Goal: Task Accomplishment & Management: Manage account settings

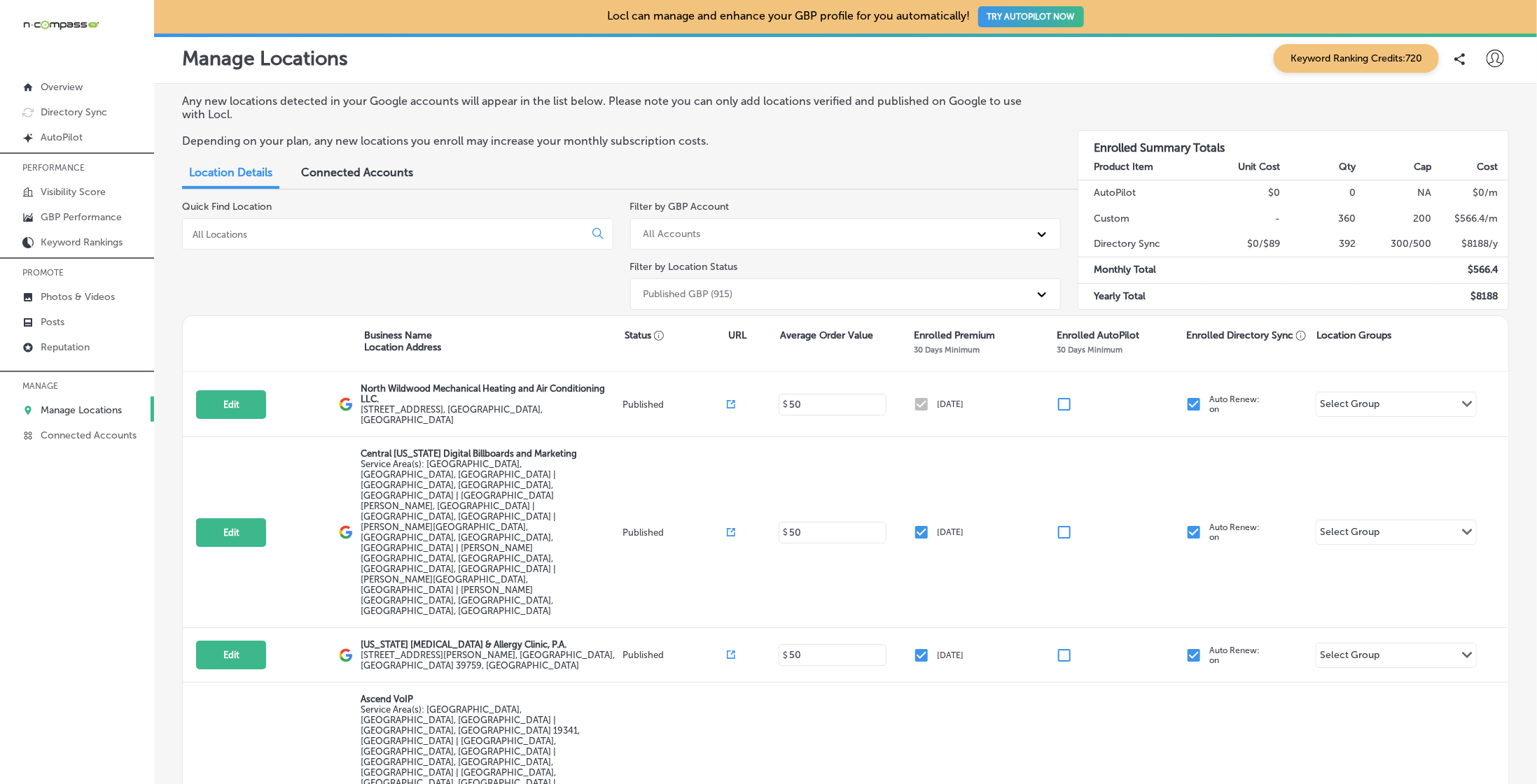
click at [389, 232] on input at bounding box center [386, 234] width 390 height 12
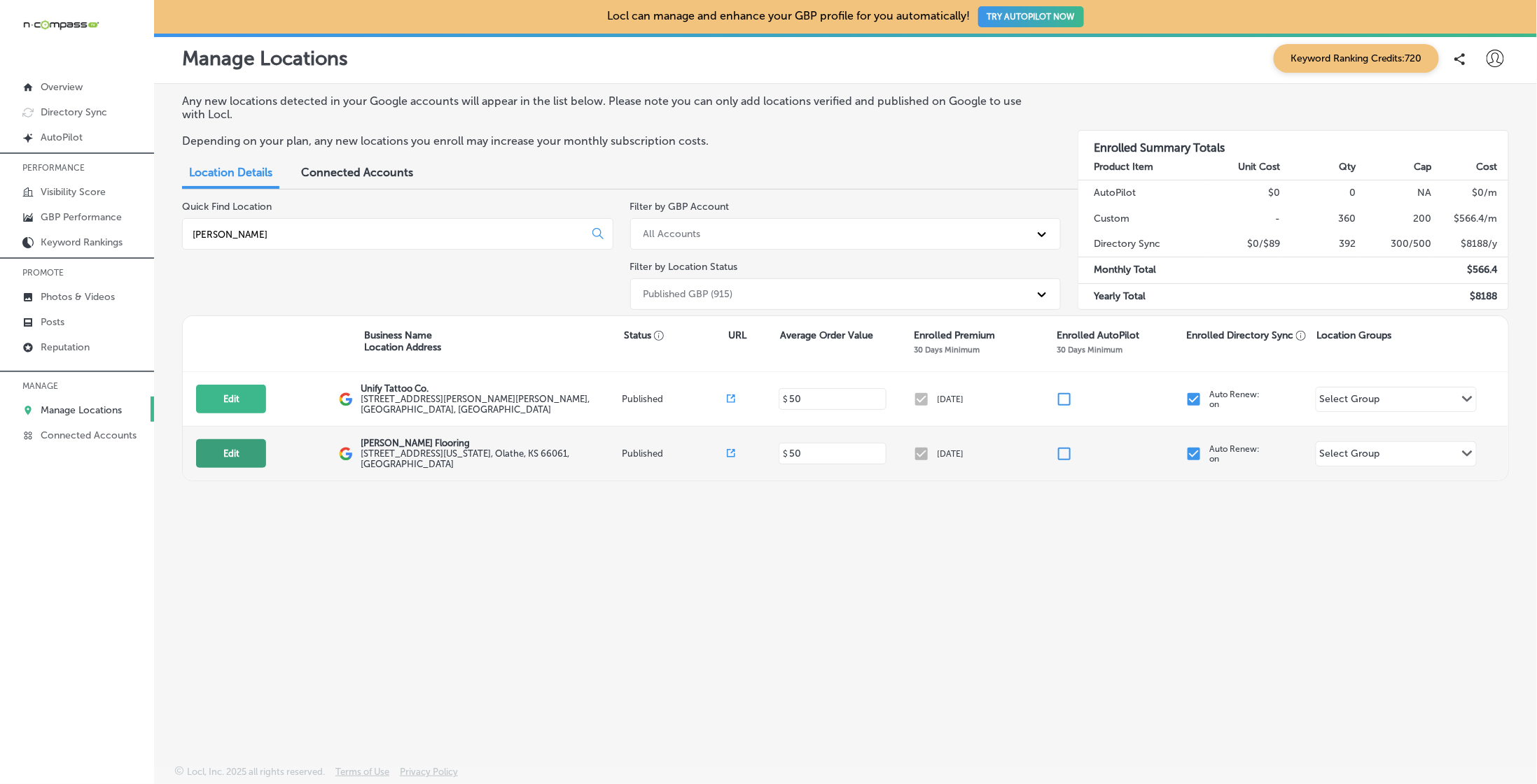
type input "leon"
click at [231, 450] on button "Edit" at bounding box center [231, 454] width 70 height 29
select select "US"
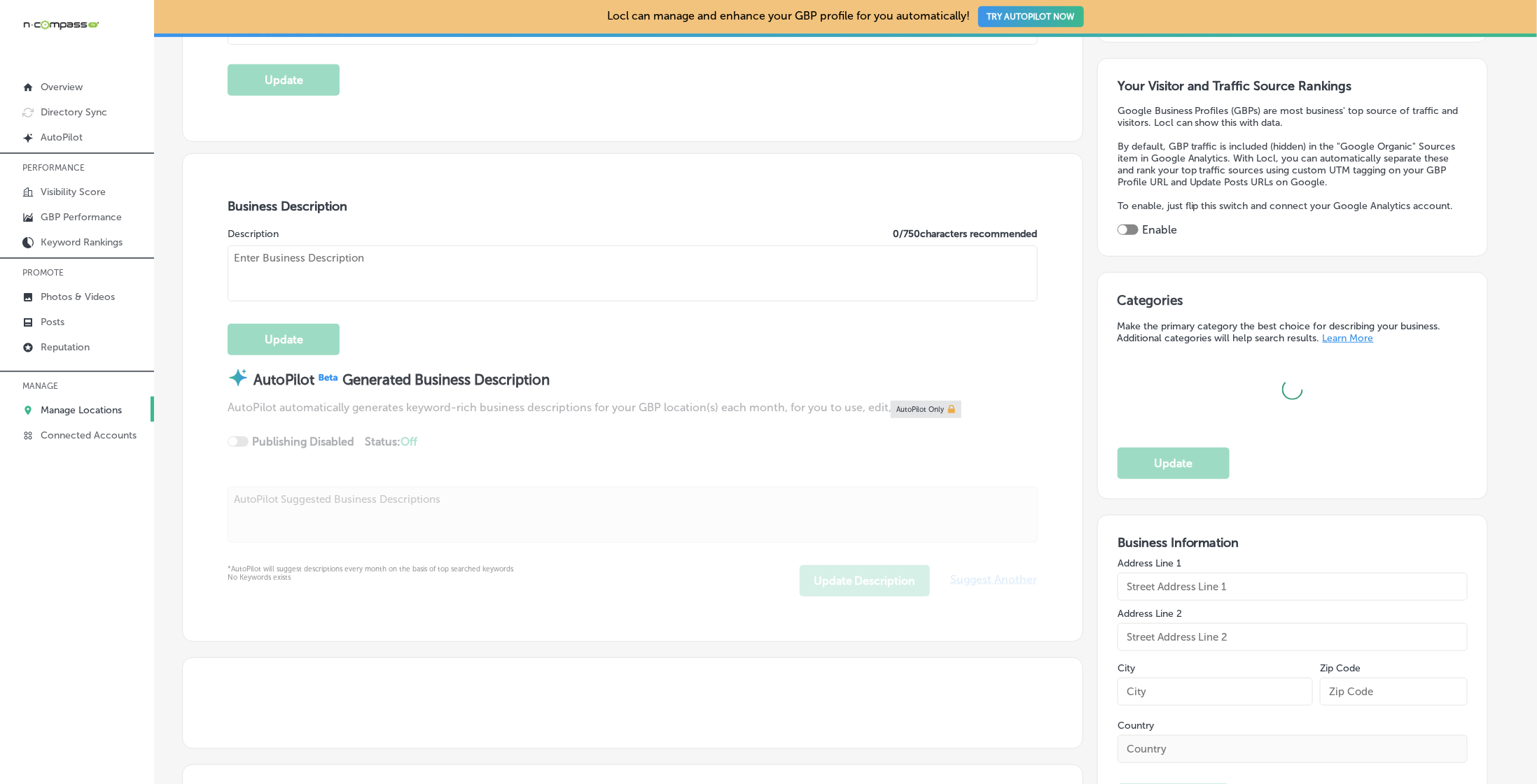
scroll to position [357, 0]
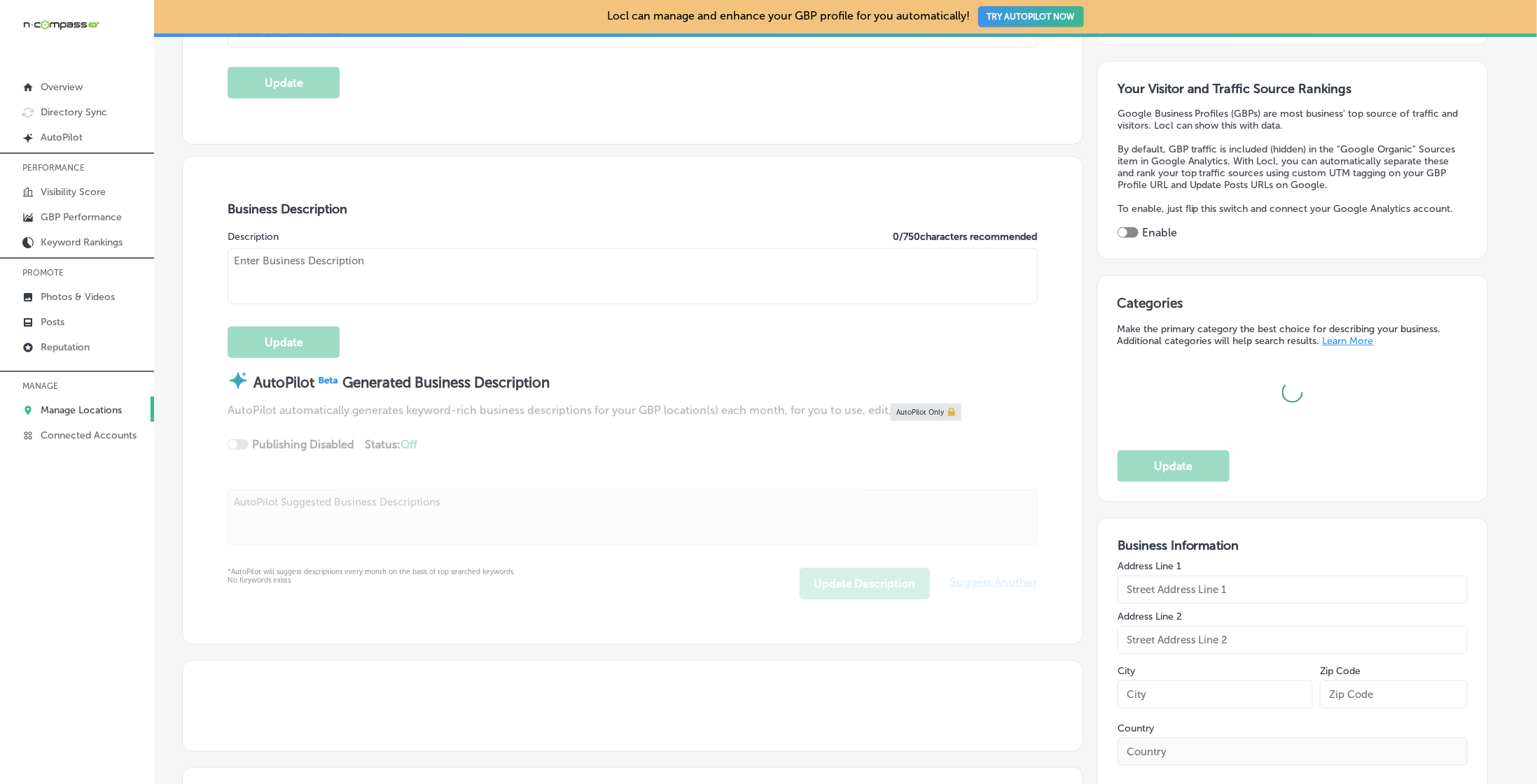
type input "[PERSON_NAME] Flooring"
type input "[STREET_ADDRESS][US_STATE]"
type input "Olathe"
type input "66061"
type input "US"
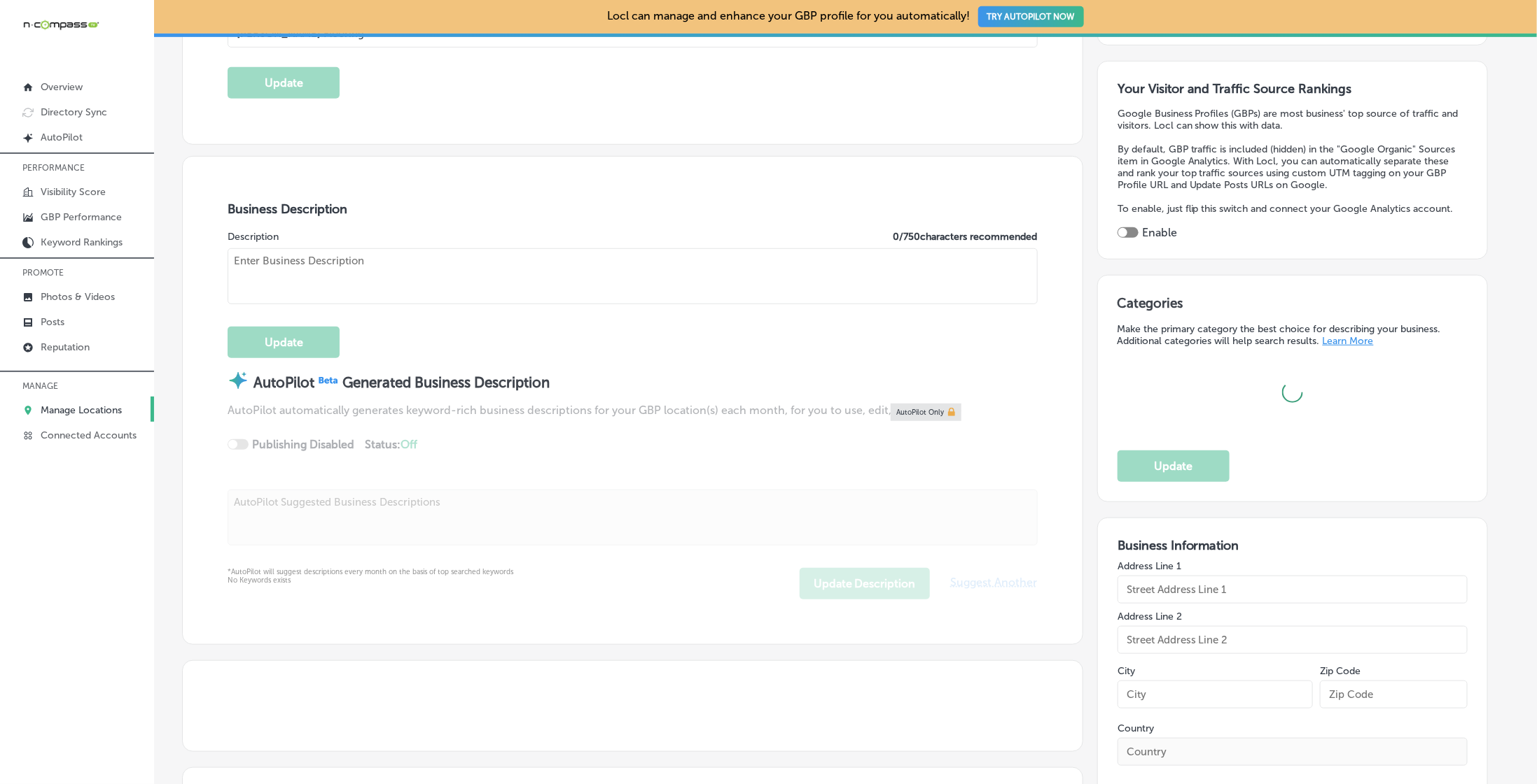
type input "https://www.leonflooring.com/"
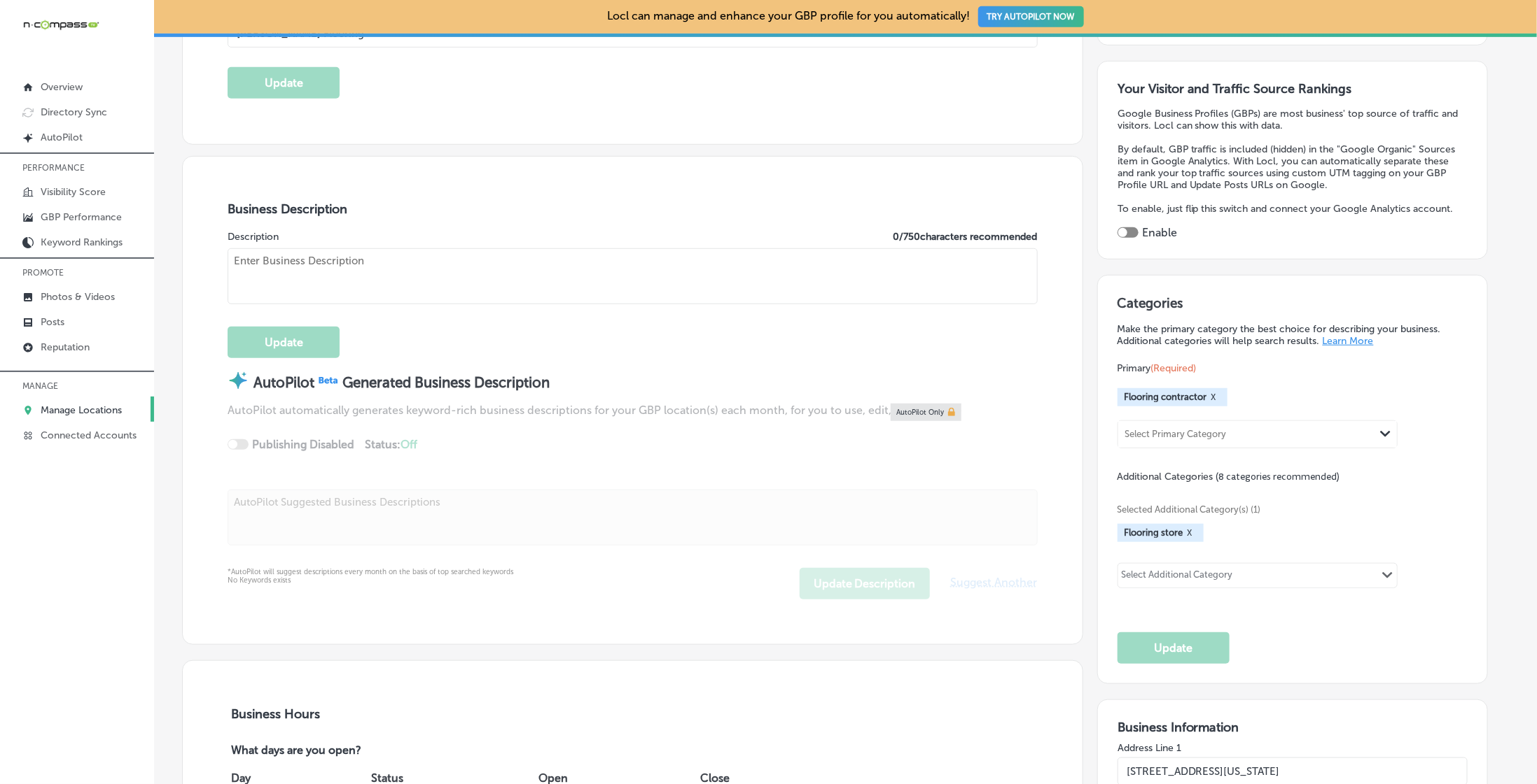
checkbox input "true"
type textarea "Leon Flooring LLC, located in Shawnee, KS, is a family-owned flooring contracto…"
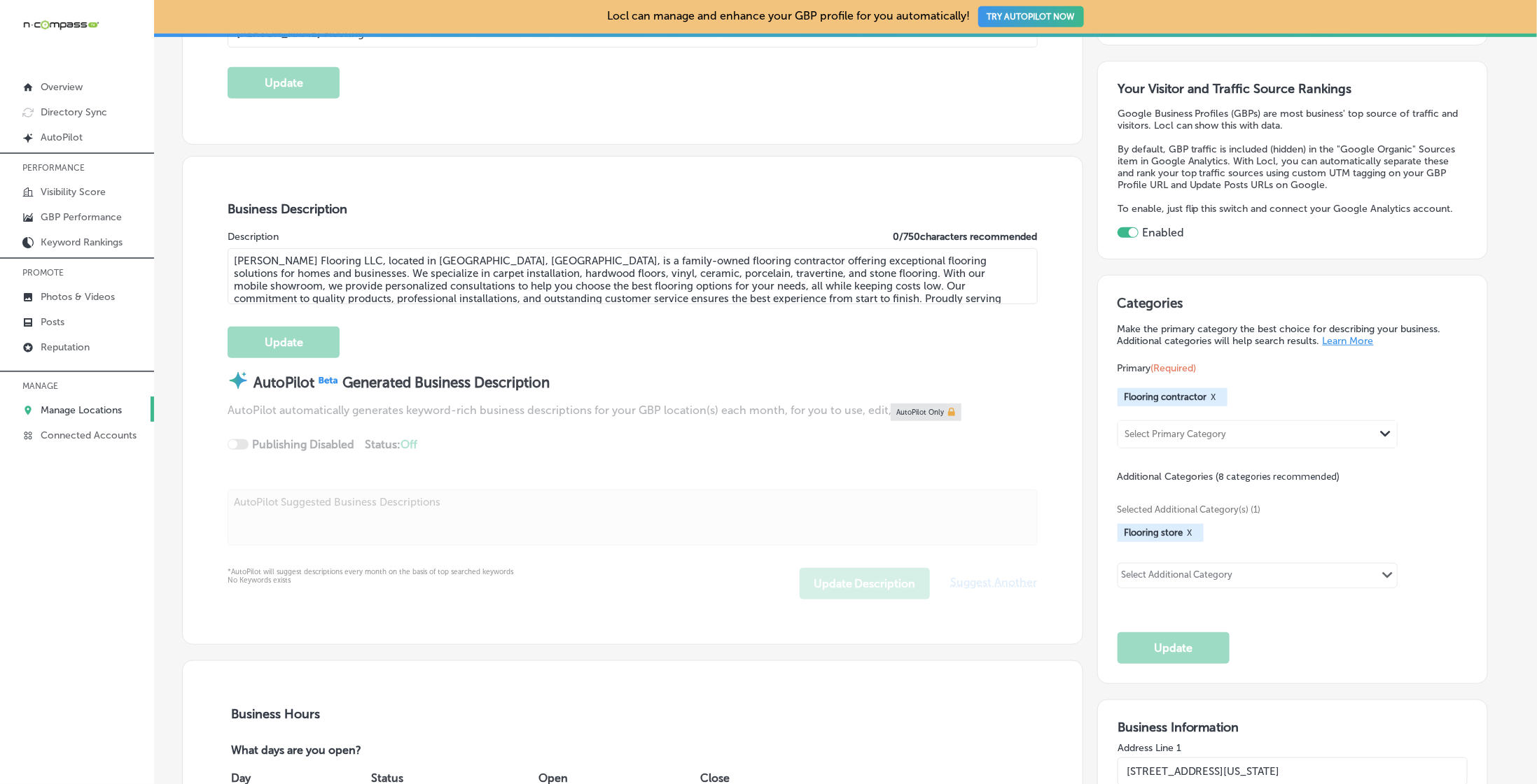
type input "+1 913 732 8032"
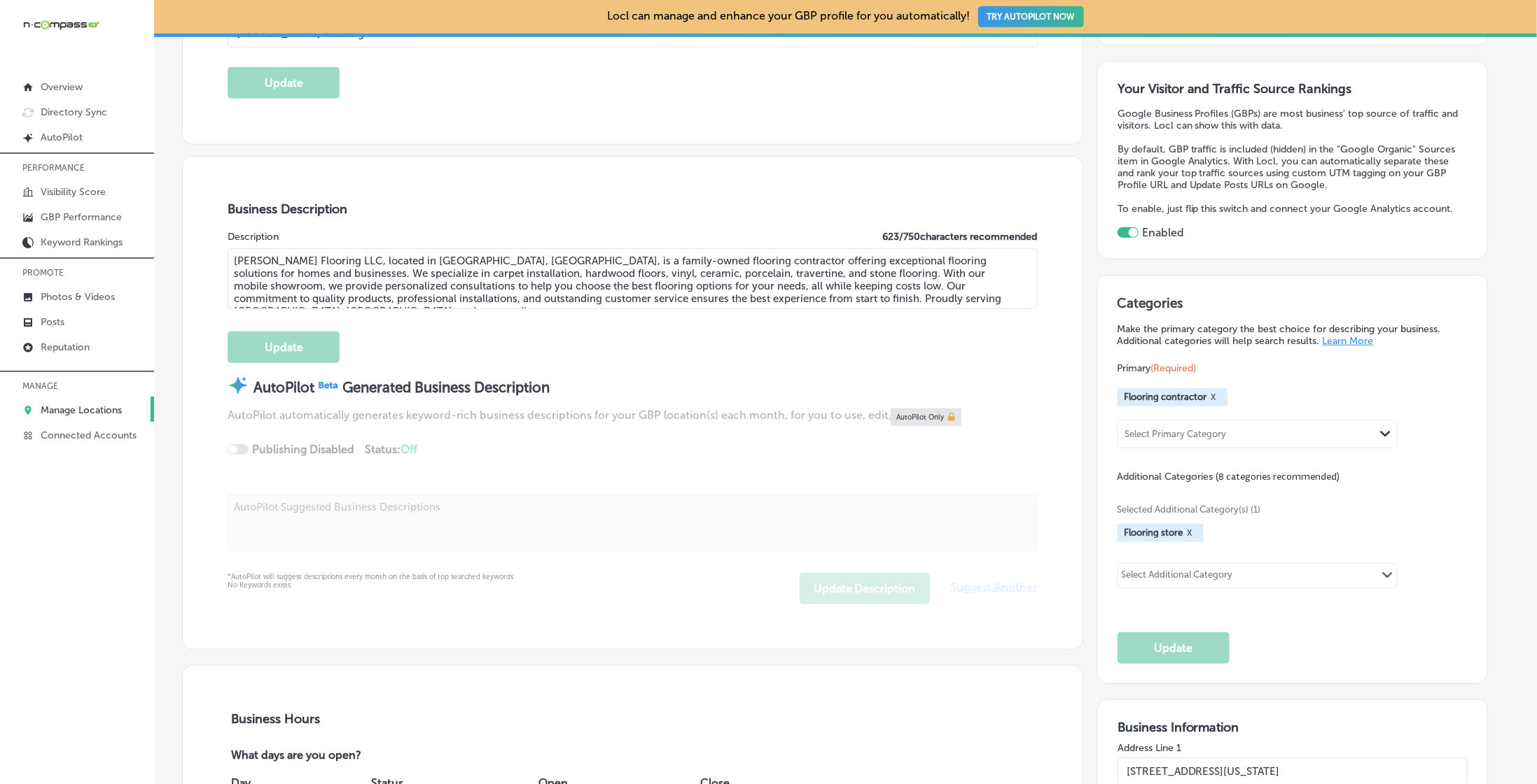
drag, startPoint x: 777, startPoint y: 295, endPoint x: 805, endPoint y: 327, distance: 42.5
click at [778, 295] on textarea "Leon Flooring LLC, located in Shawnee, KS, is a family-owned flooring contracto…" at bounding box center [633, 278] width 810 height 61
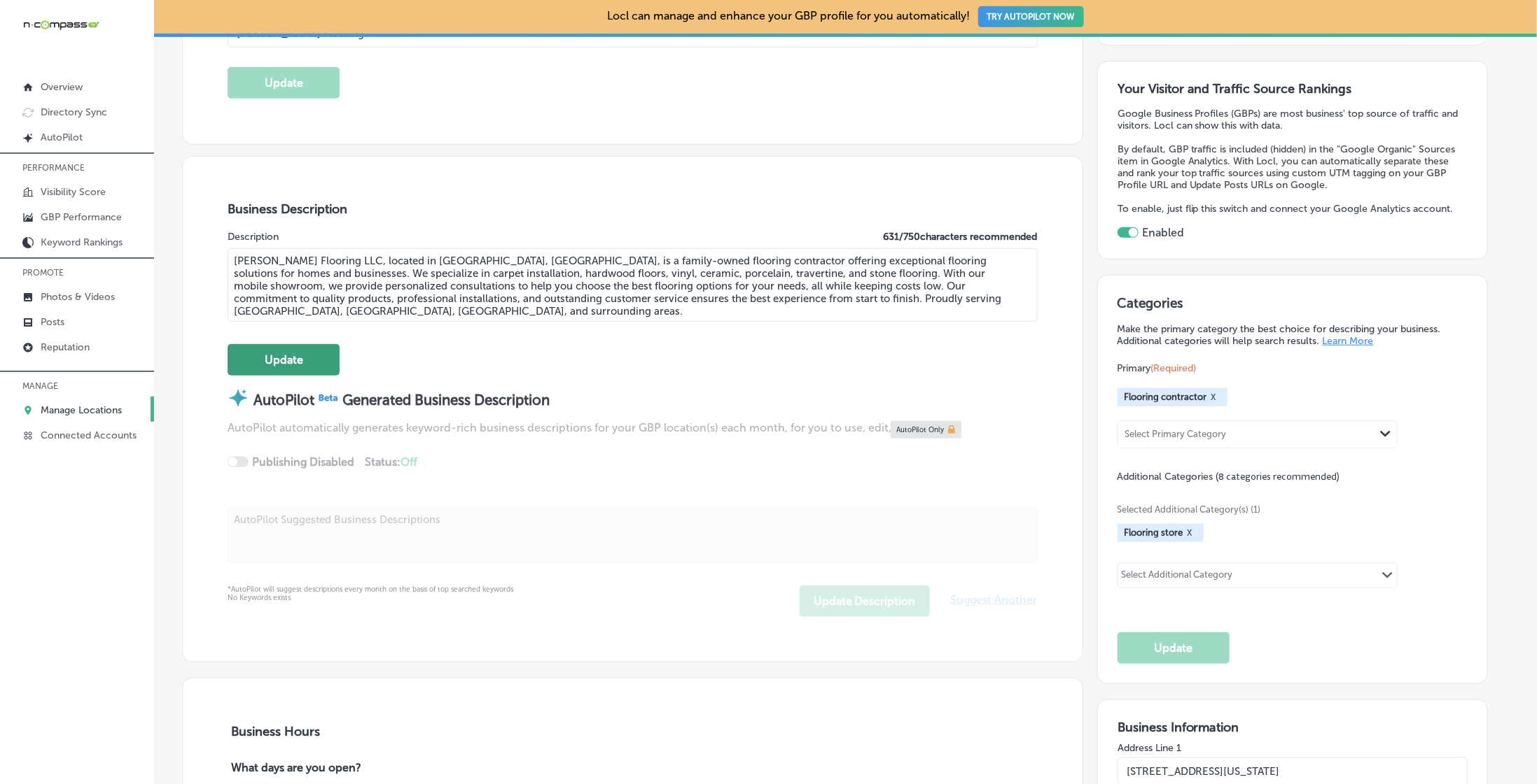
click at [295, 364] on button "Update" at bounding box center [283, 360] width 112 height 32
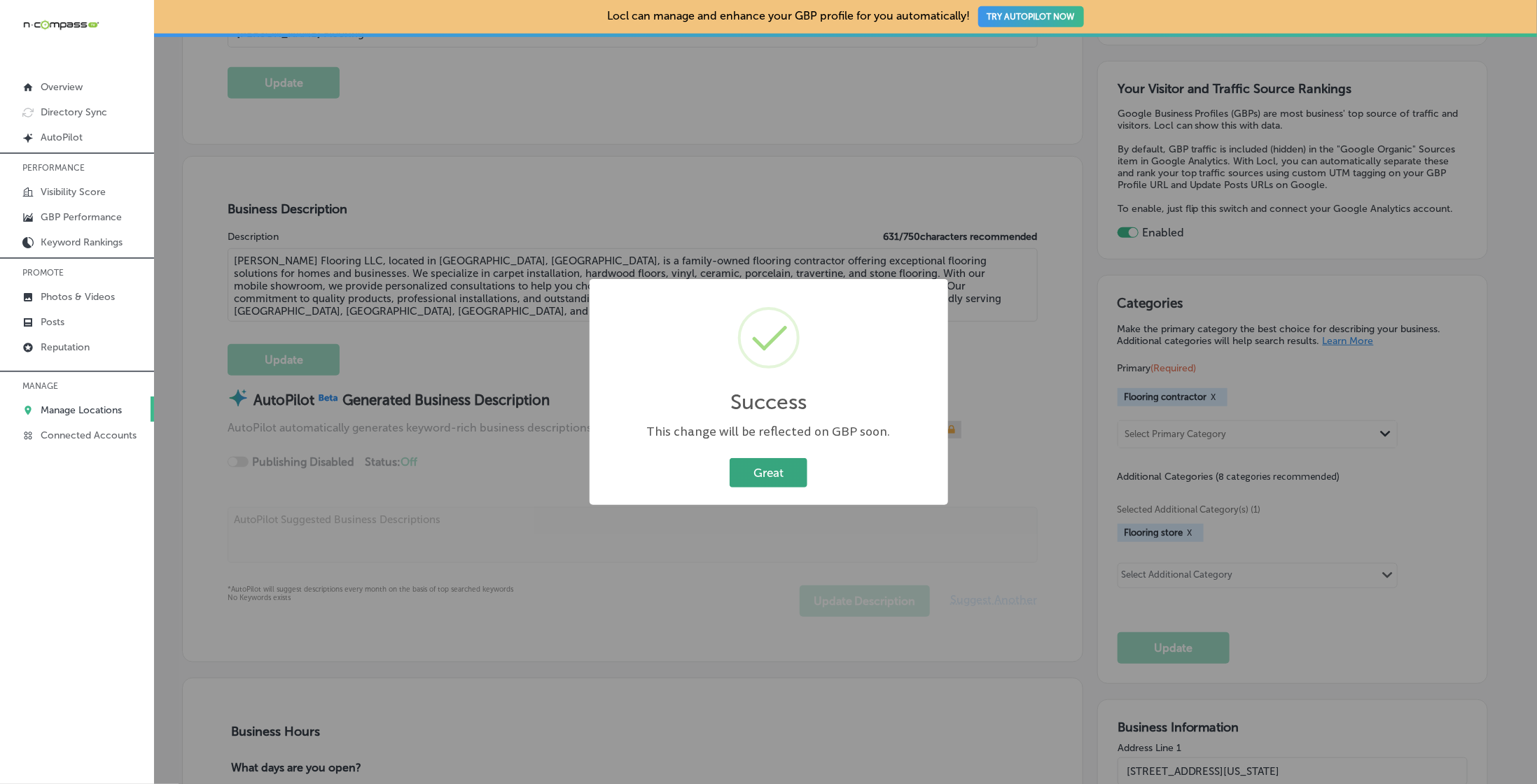
click at [758, 467] on button "Great" at bounding box center [768, 472] width 78 height 29
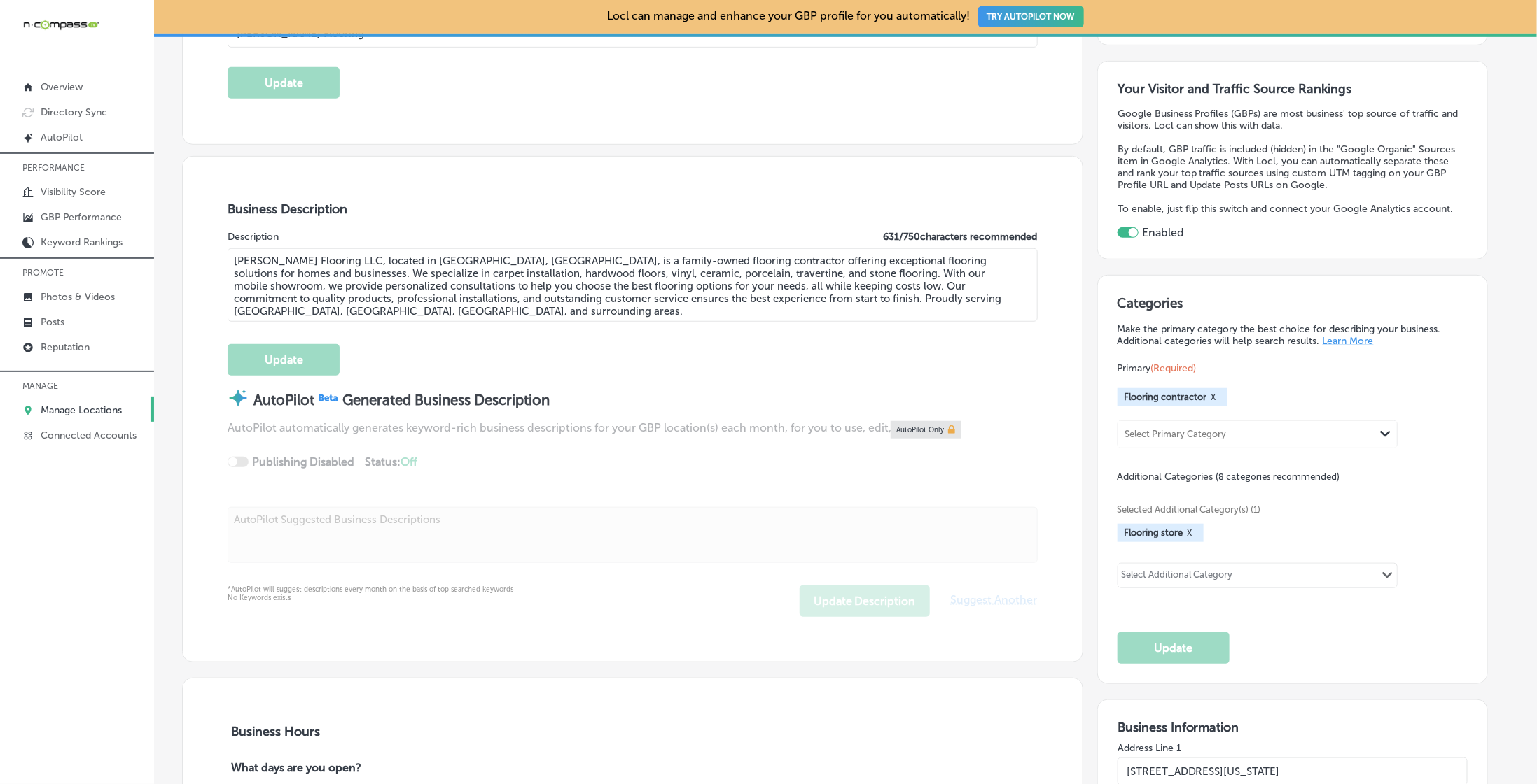
click at [418, 253] on textarea "Leon Flooring LLC, located in Shawnee, KS, is a family-owned flooring contracto…" at bounding box center [633, 285] width 810 height 73
drag, startPoint x: 420, startPoint y: 256, endPoint x: 381, endPoint y: 256, distance: 39.0
click at [381, 256] on textarea "Leon Flooring LLC, located in Shawnee, KS, is a family-owned flooring contracto…" at bounding box center [633, 285] width 810 height 73
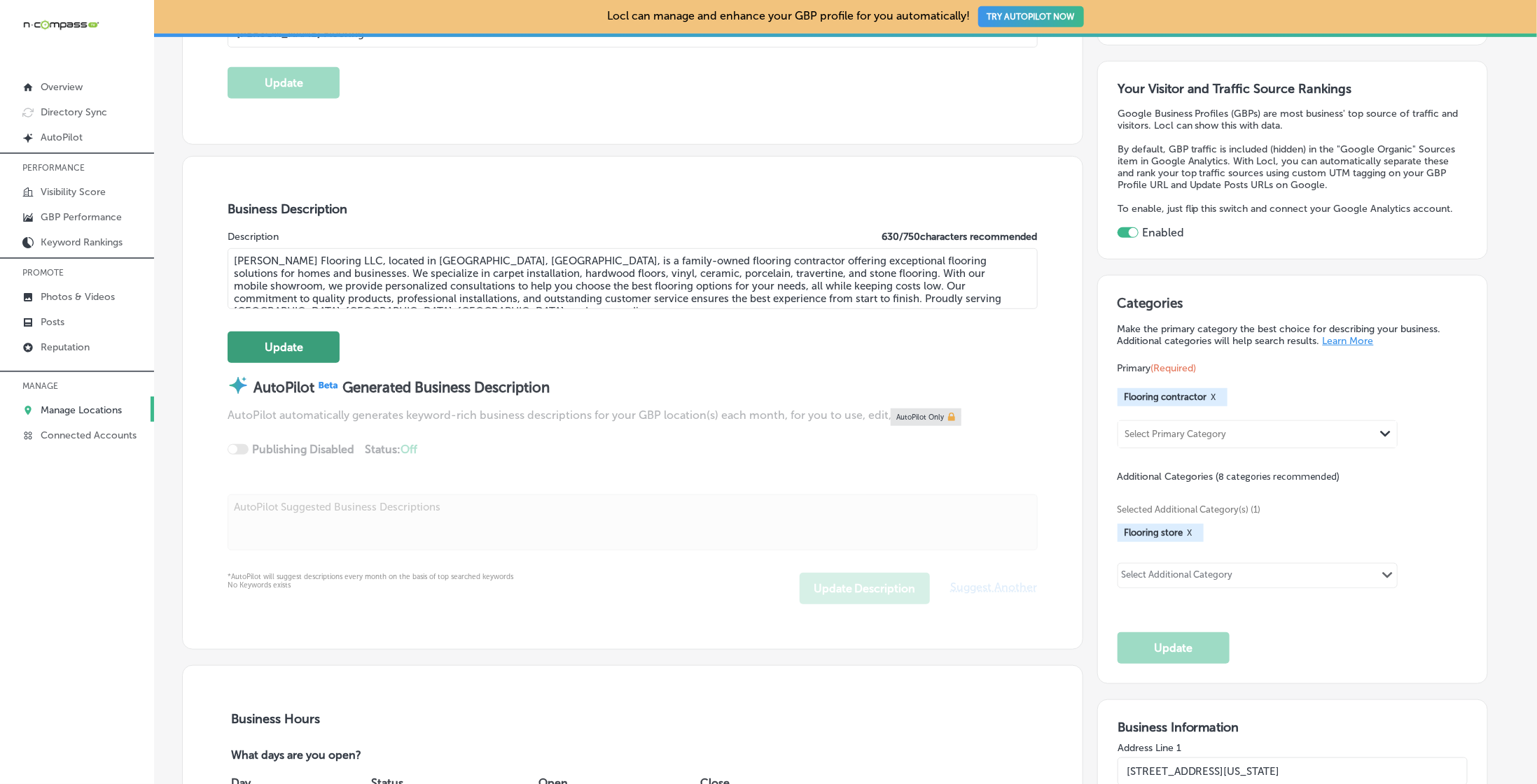
type textarea "Leon Flooring LLC, located in Olathe, KS, is a family-owned flooring contractor…"
drag, startPoint x: 310, startPoint y: 345, endPoint x: 676, endPoint y: 370, distance: 366.9
click at [310, 345] on button "Update" at bounding box center [283, 348] width 112 height 32
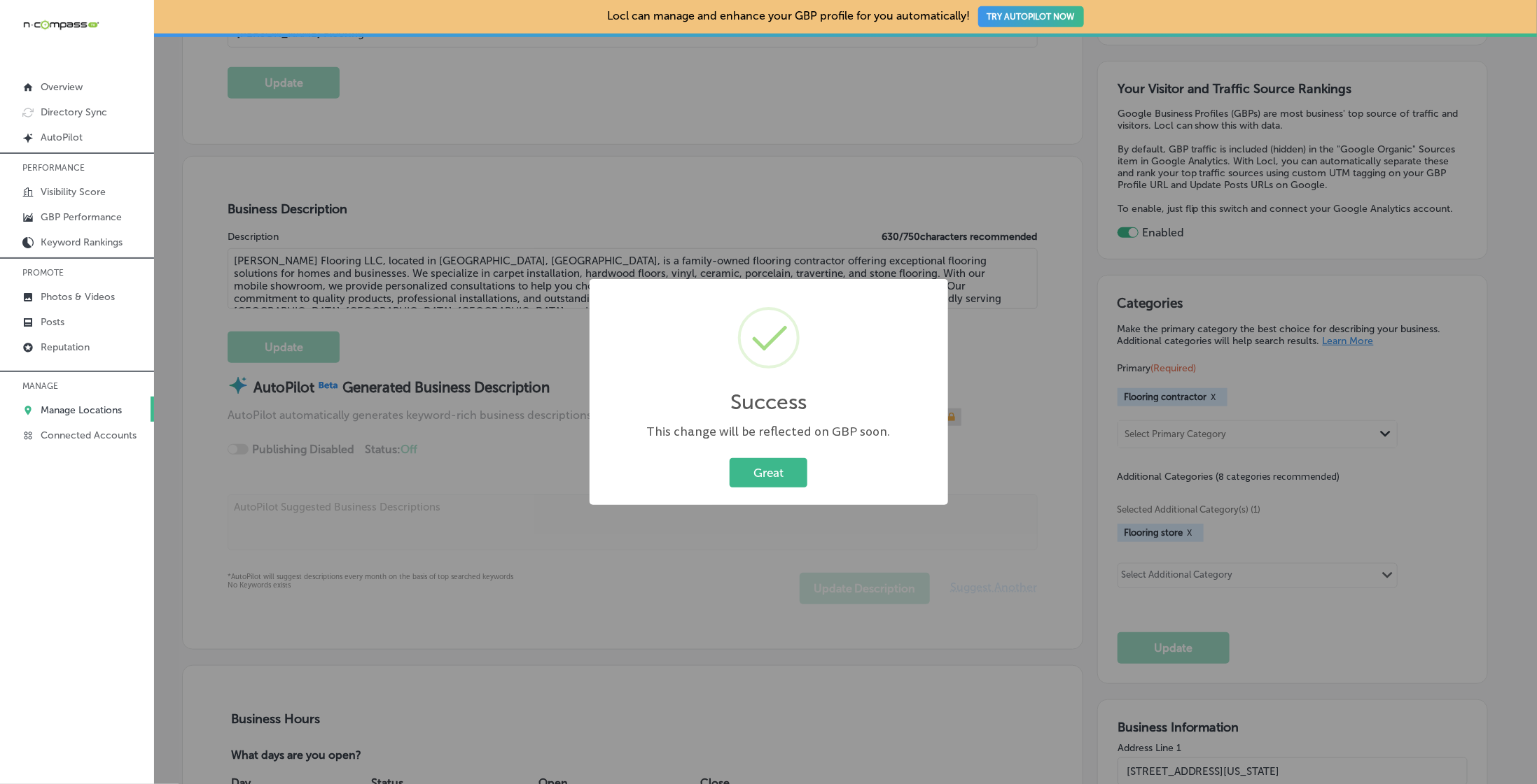
click at [780, 479] on button "Great" at bounding box center [768, 472] width 78 height 29
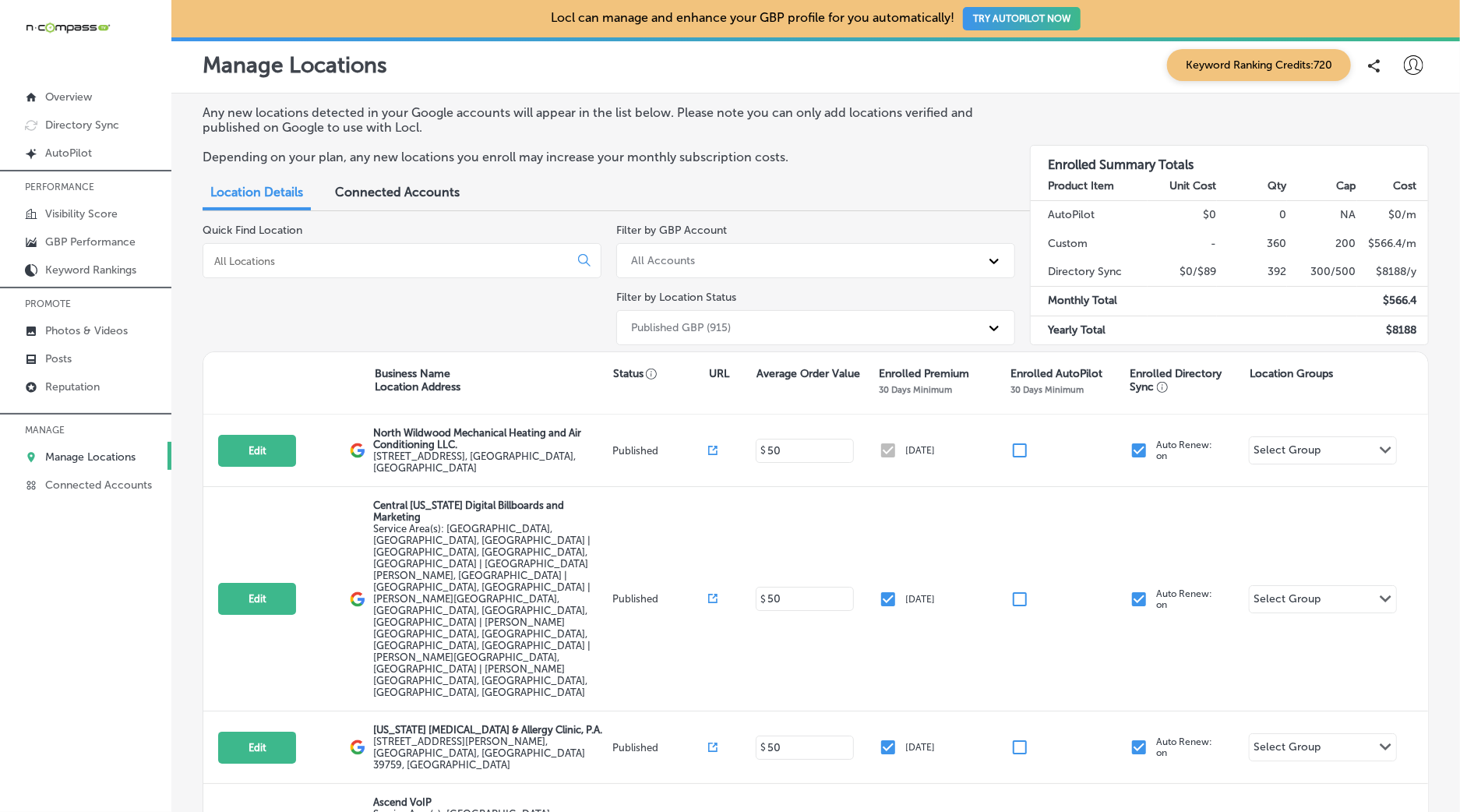
click at [345, 262] on input at bounding box center [389, 261] width 353 height 14
click at [360, 272] on div at bounding box center [402, 261] width 399 height 35
click at [360, 271] on div at bounding box center [402, 261] width 399 height 35
click at [361, 268] on input at bounding box center [389, 261] width 353 height 14
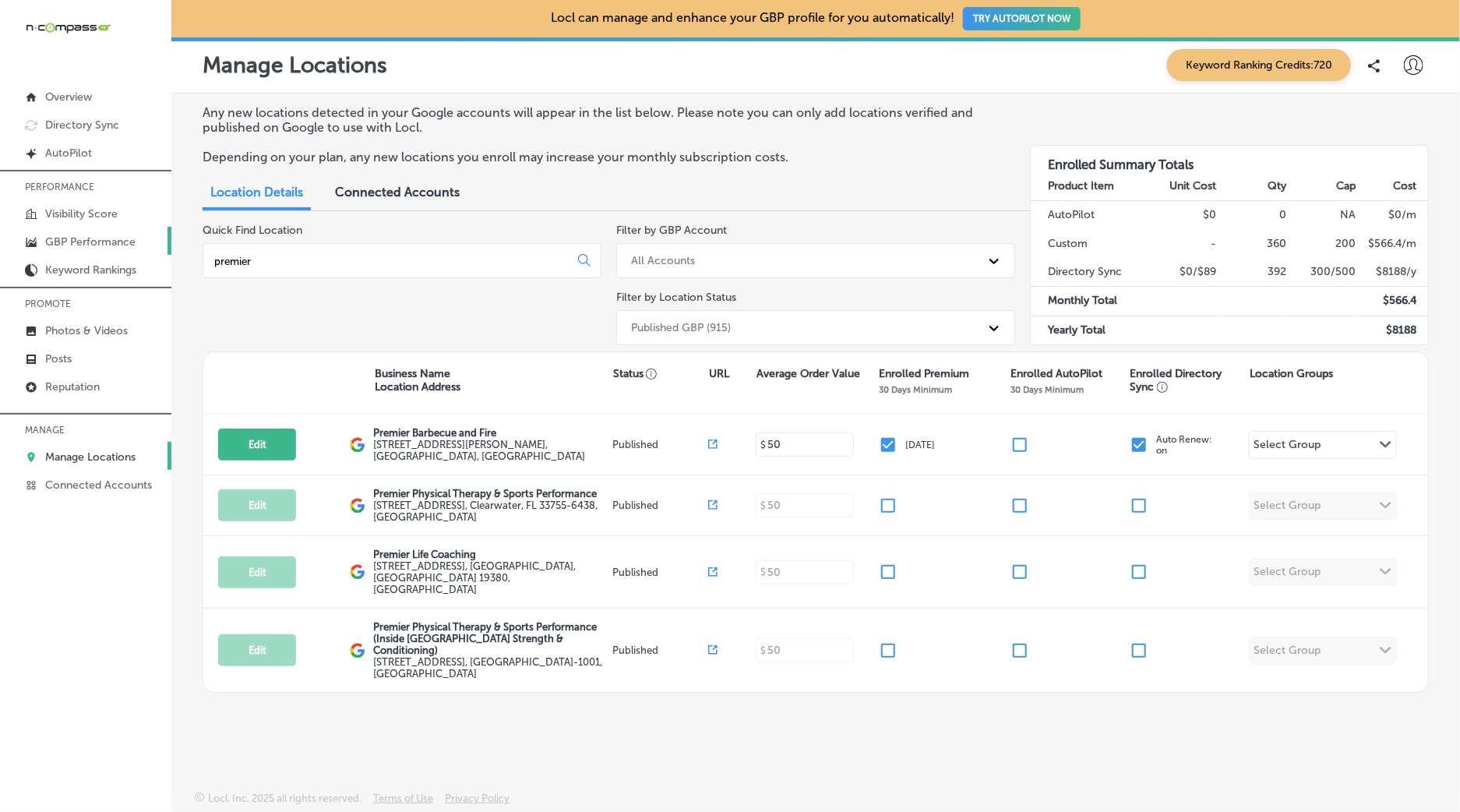
type input "premier"
click at [95, 243] on p "GBP Performance" at bounding box center [90, 242] width 90 height 14
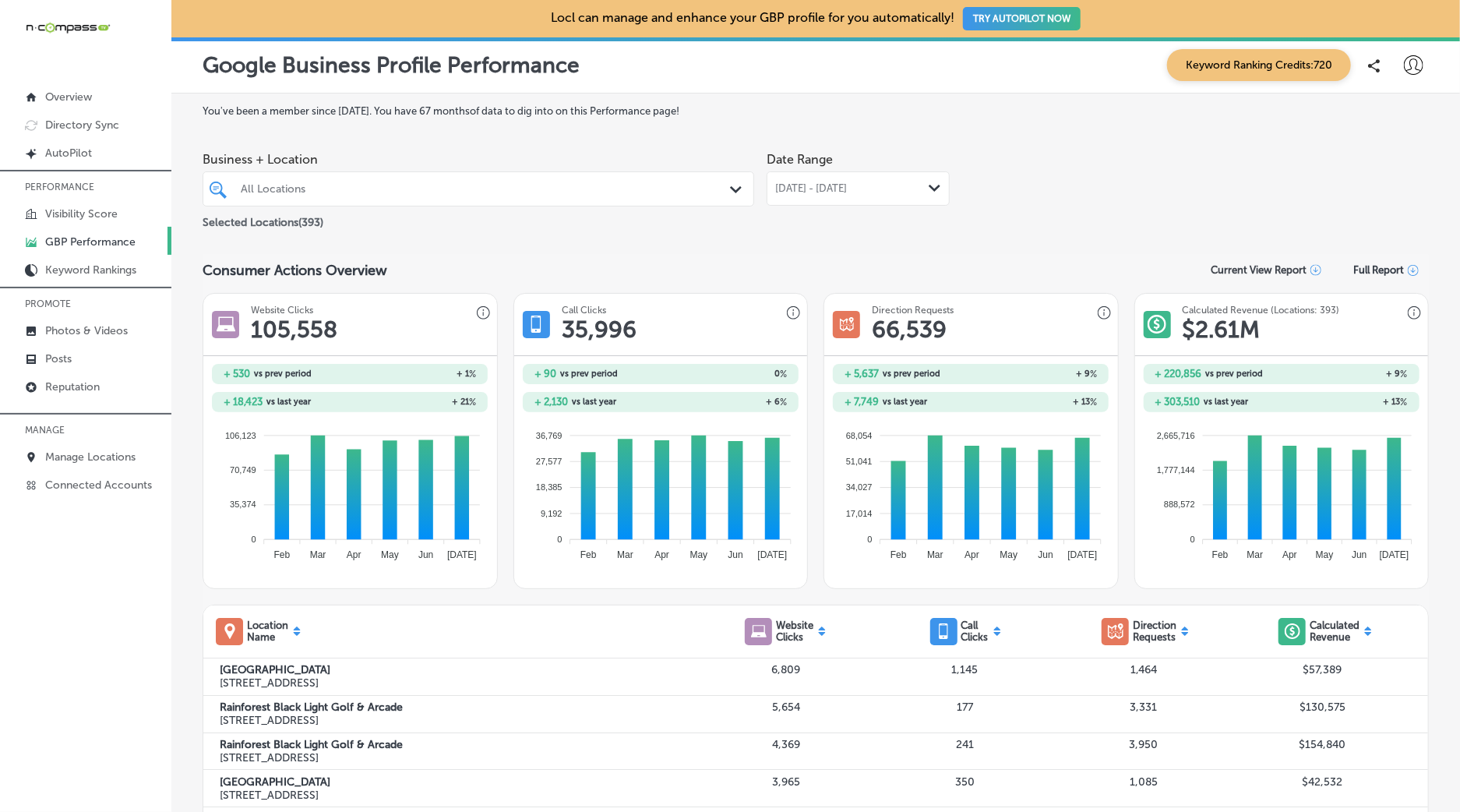
click at [528, 205] on div "All Locations Path Created with Sketch." at bounding box center [478, 189] width 551 height 35
click at [501, 183] on div at bounding box center [454, 188] width 431 height 21
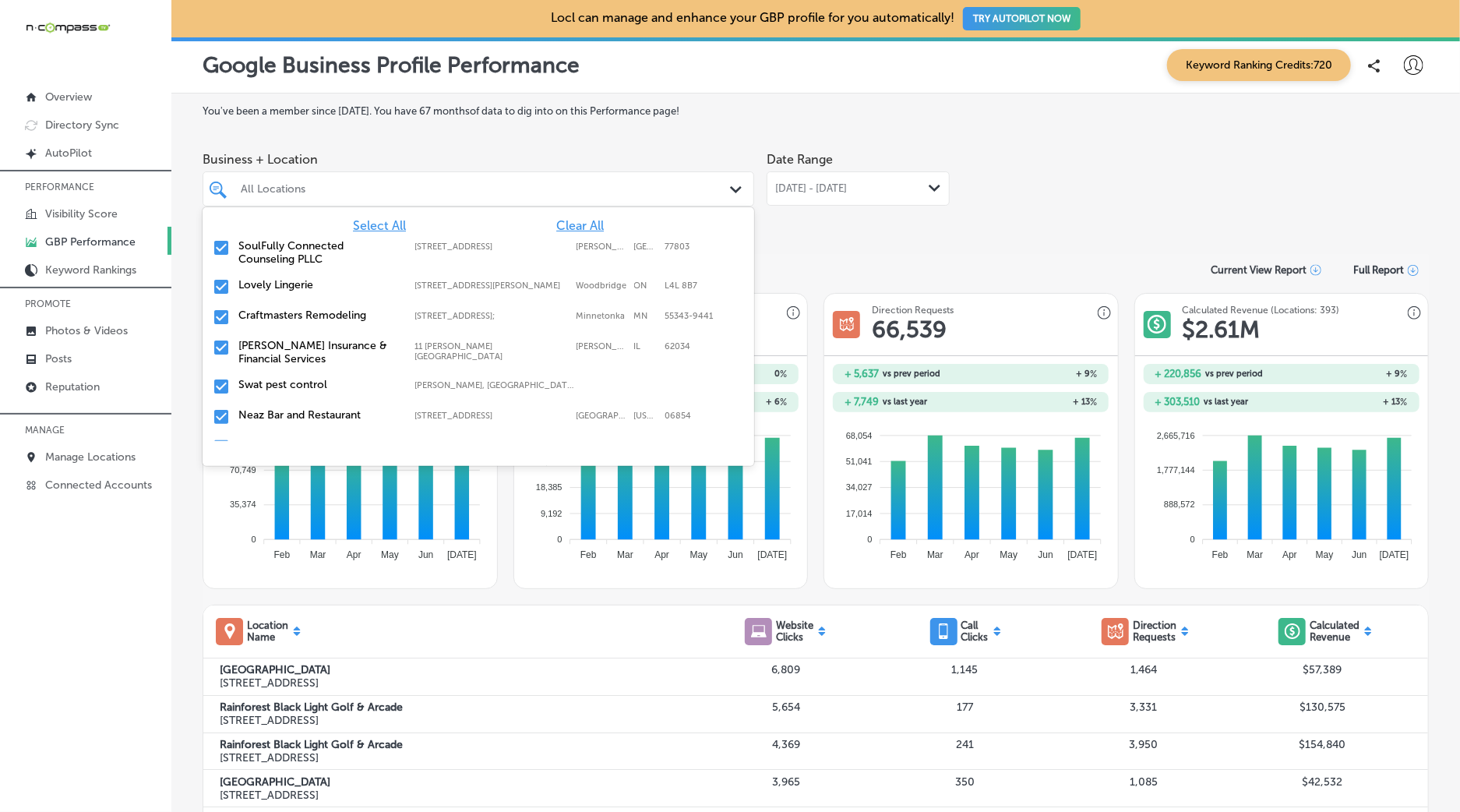
click at [571, 228] on span "Clear All" at bounding box center [580, 225] width 47 height 15
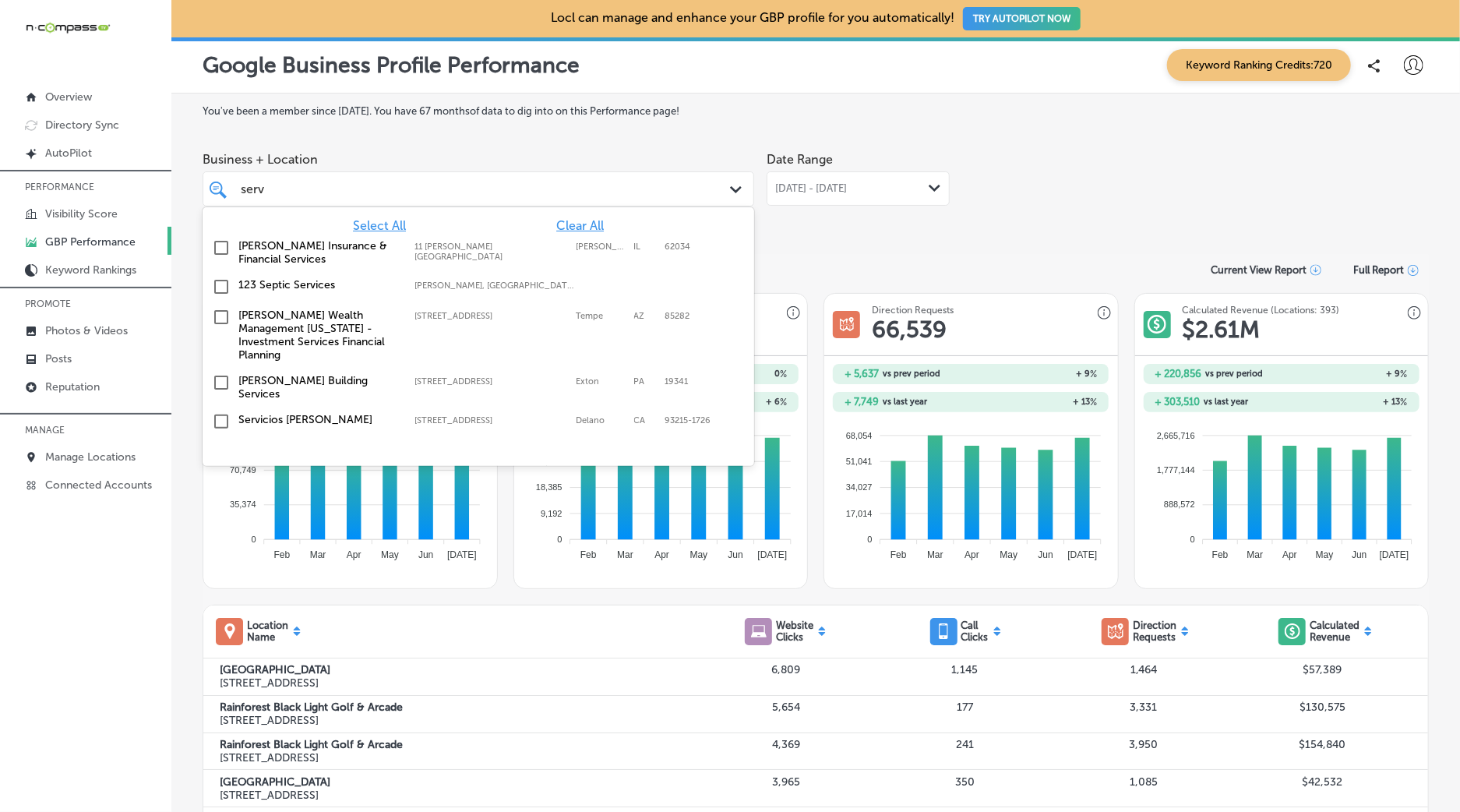
click at [305, 413] on label "Servicios [PERSON_NAME]" at bounding box center [318, 420] width 161 height 14
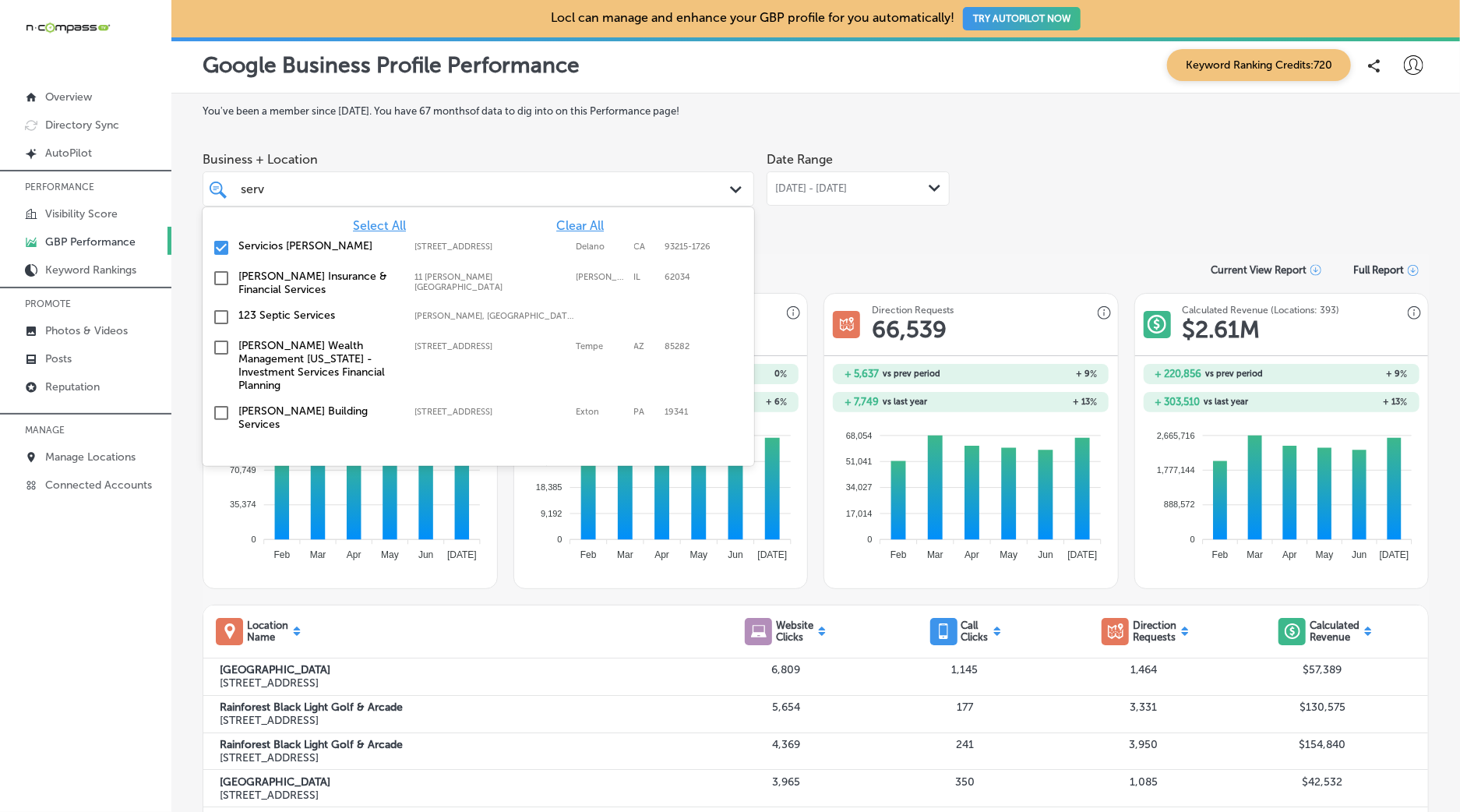
click at [847, 190] on span "[DATE] - [DATE]" at bounding box center [810, 189] width 72 height 13
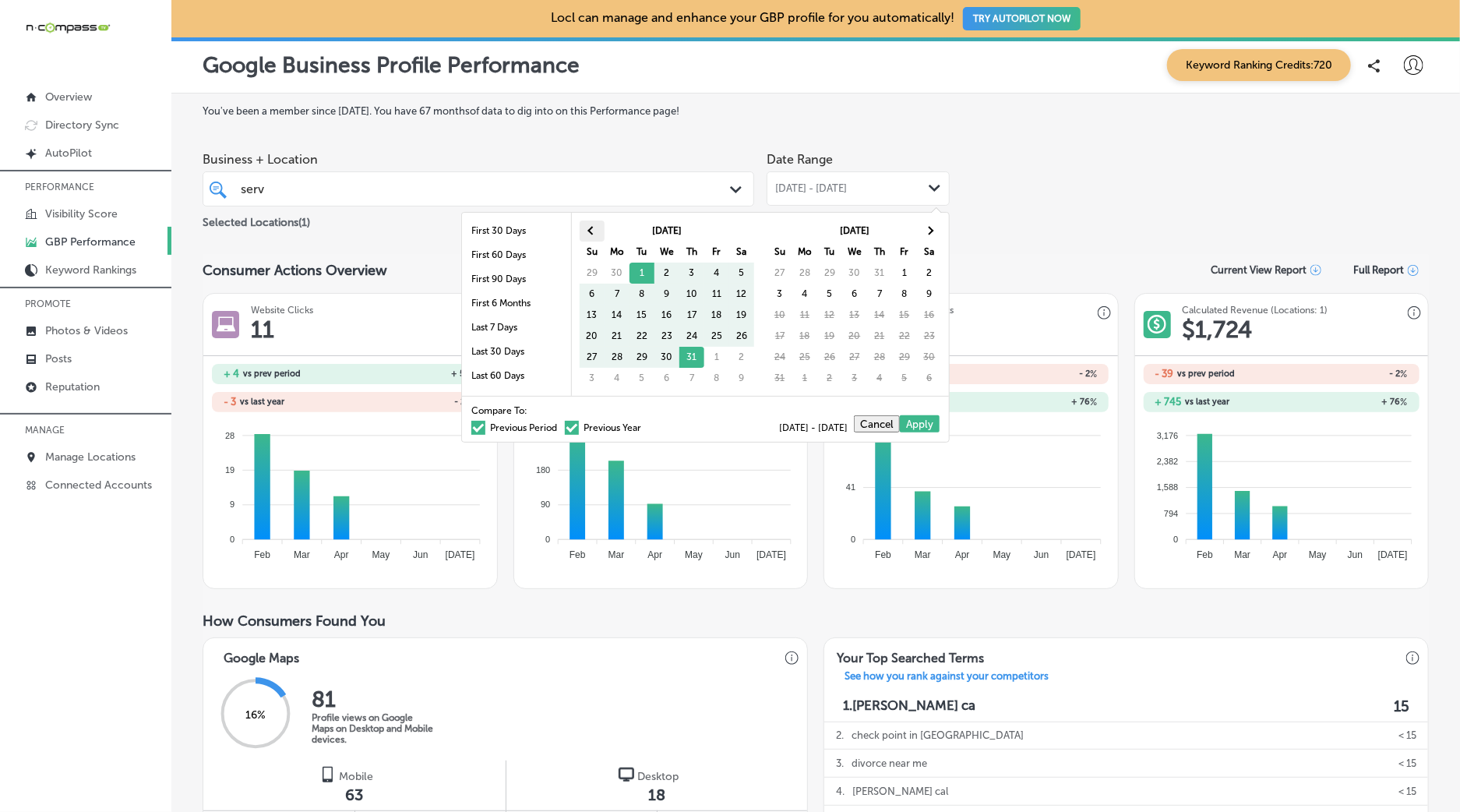
click at [581, 229] on th at bounding box center [591, 231] width 25 height 21
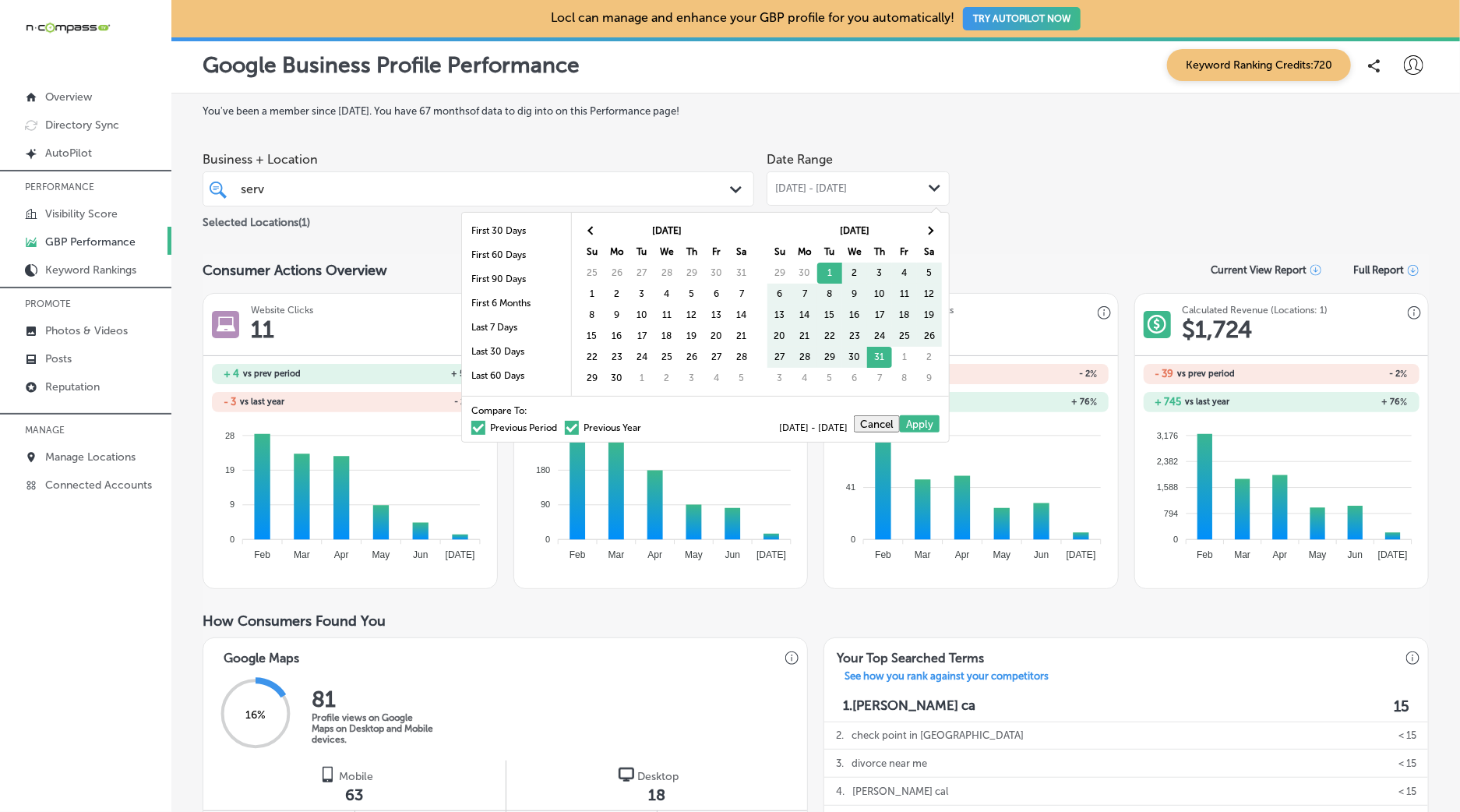
click at [581, 229] on th at bounding box center [591, 231] width 25 height 21
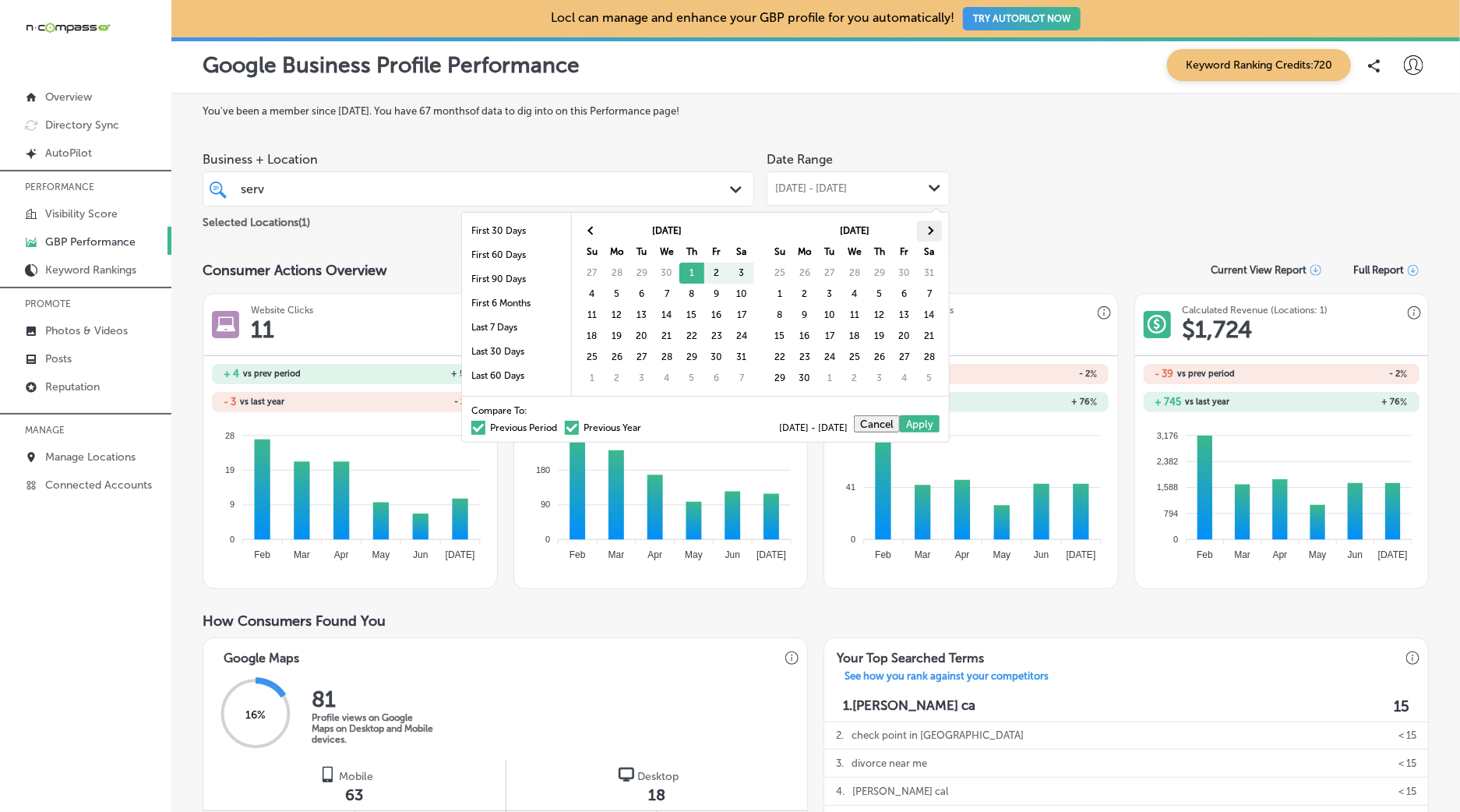
click at [939, 227] on th at bounding box center [929, 231] width 25 height 21
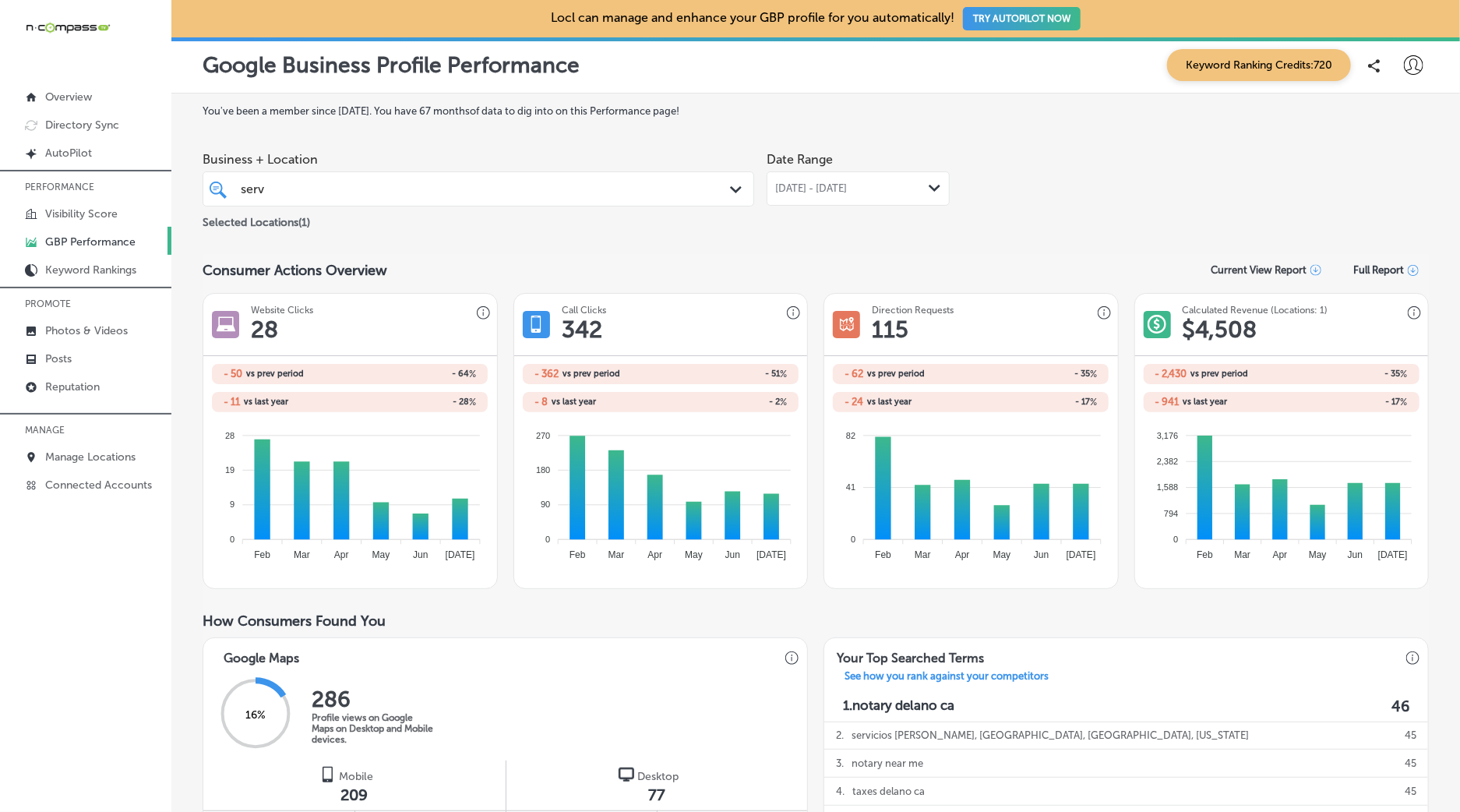
click at [736, 178] on div "serv serv Path Created with Sketch." at bounding box center [478, 189] width 550 height 25
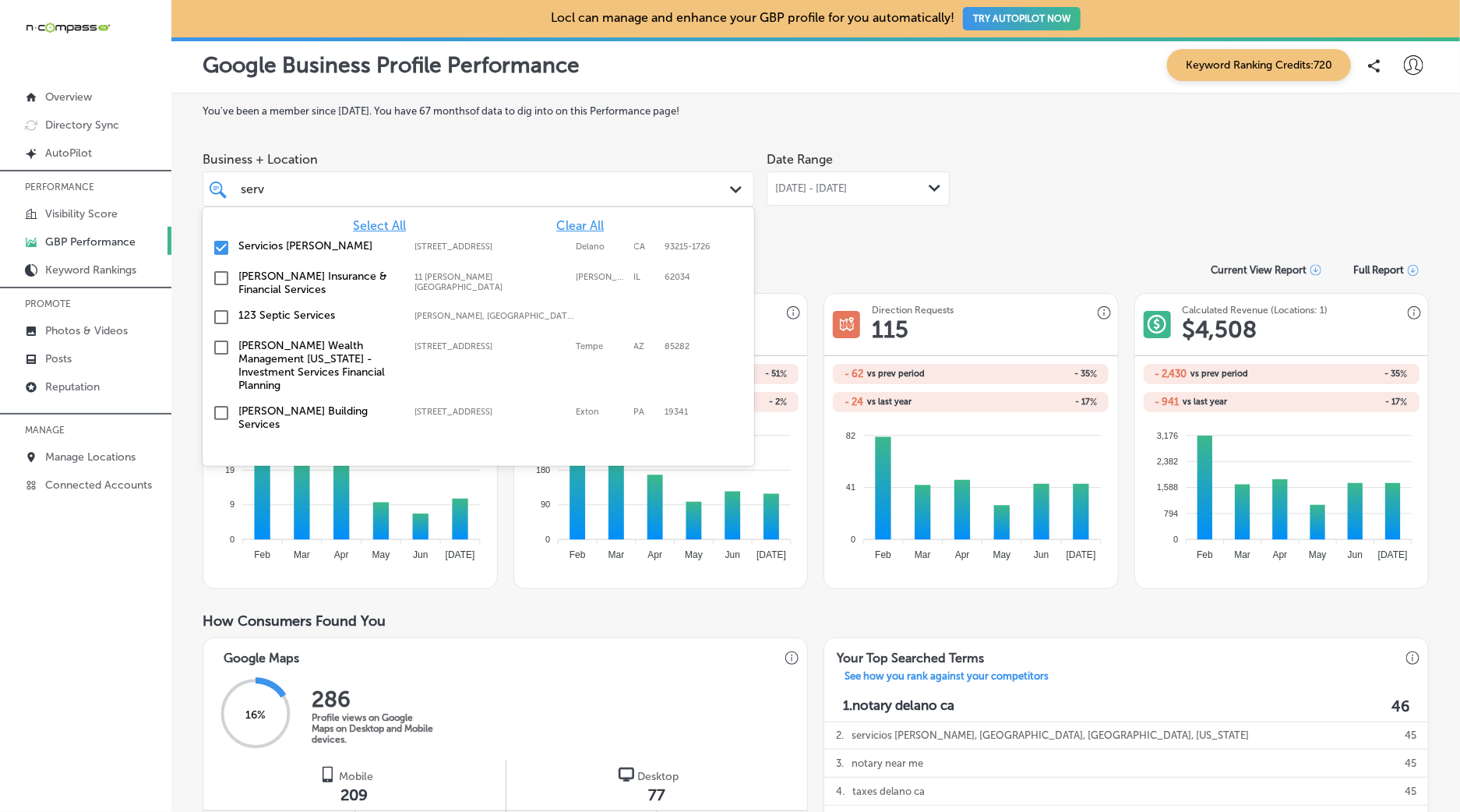
click at [595, 217] on div "Select All Clear All Servicios [PERSON_NAME][GEOGRAPHIC_DATA][STREET_ADDRESS]-1…" at bounding box center [478, 323] width 551 height 233
click at [589, 222] on span "Clear All" at bounding box center [580, 225] width 47 height 15
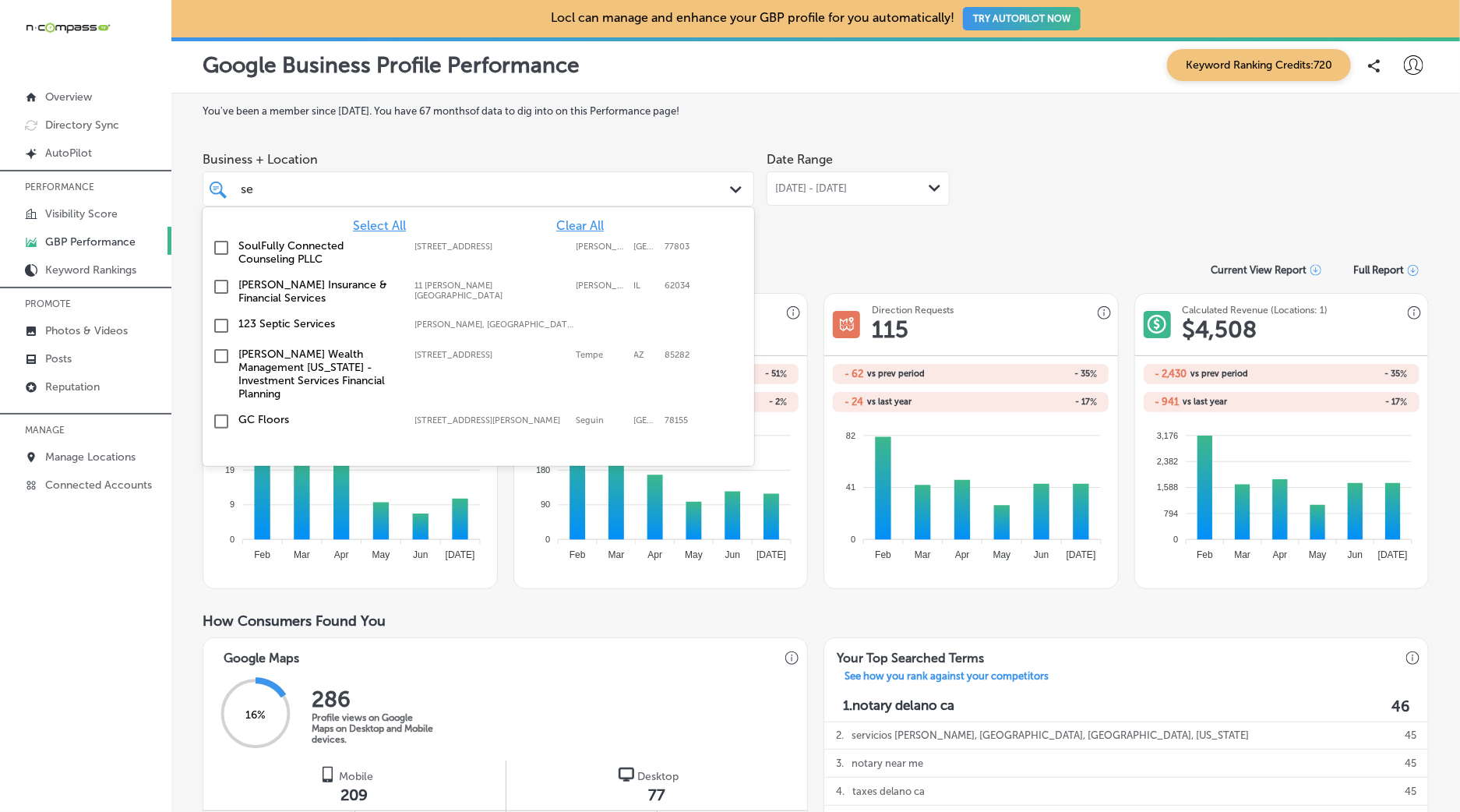
type input "s"
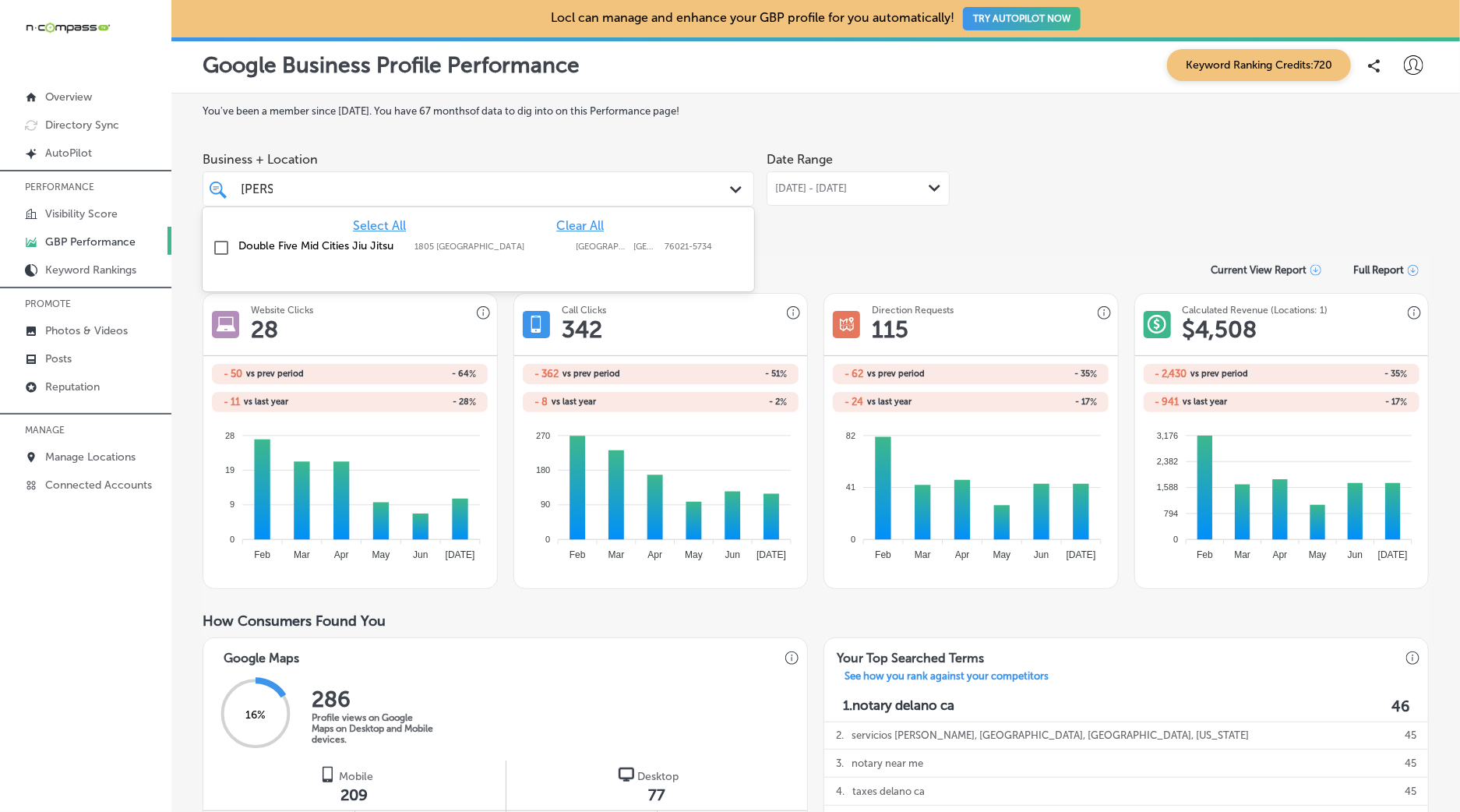
click at [461, 253] on div "Double Five Mid Cities Jiu [GEOGRAPHIC_DATA][STREET_ADDRESS]-[GEOGRAPHIC_DATA][…" at bounding box center [478, 248] width 539 height 25
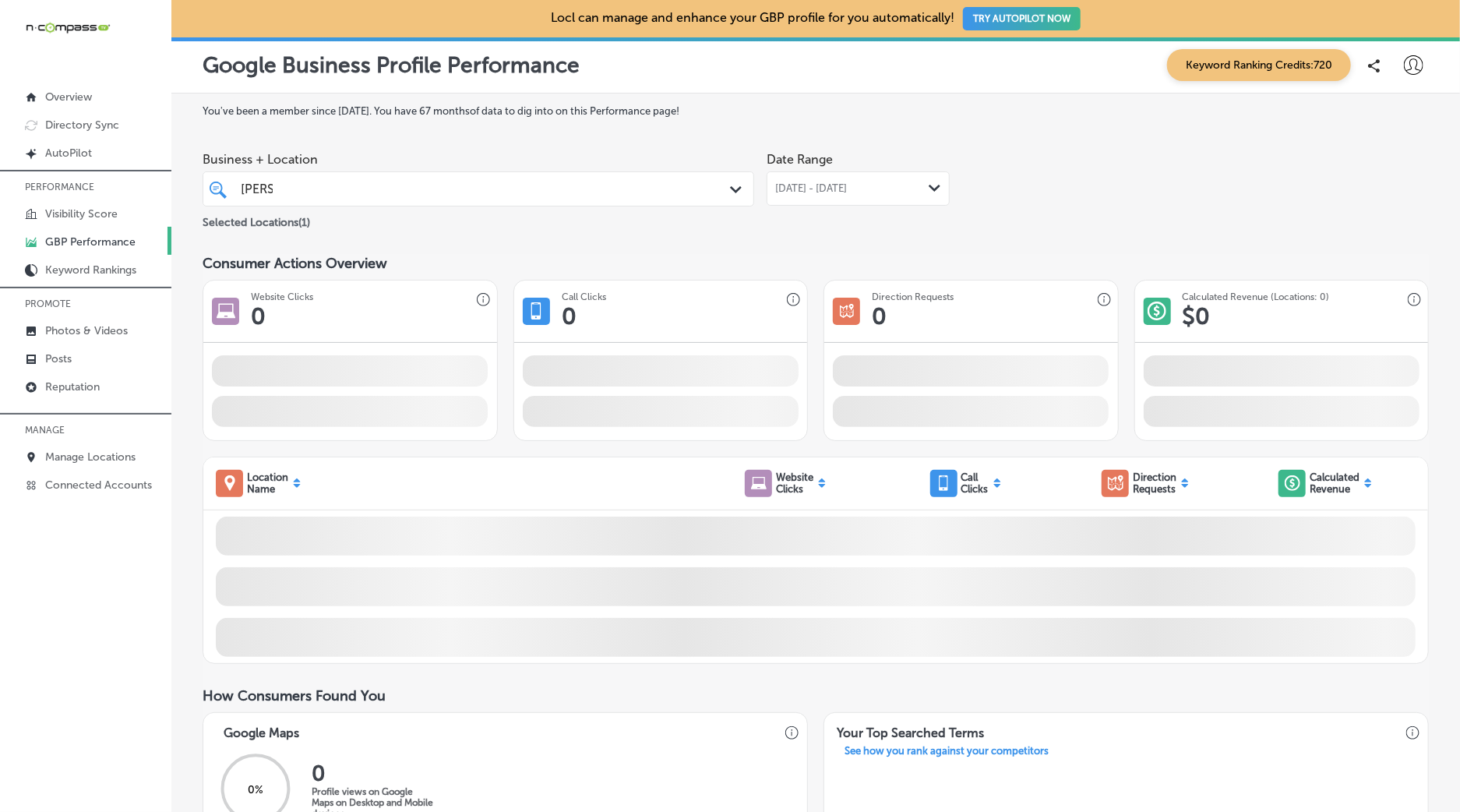
click at [917, 270] on div "Consumer Actions Overview" at bounding box center [816, 262] width 1227 height 17
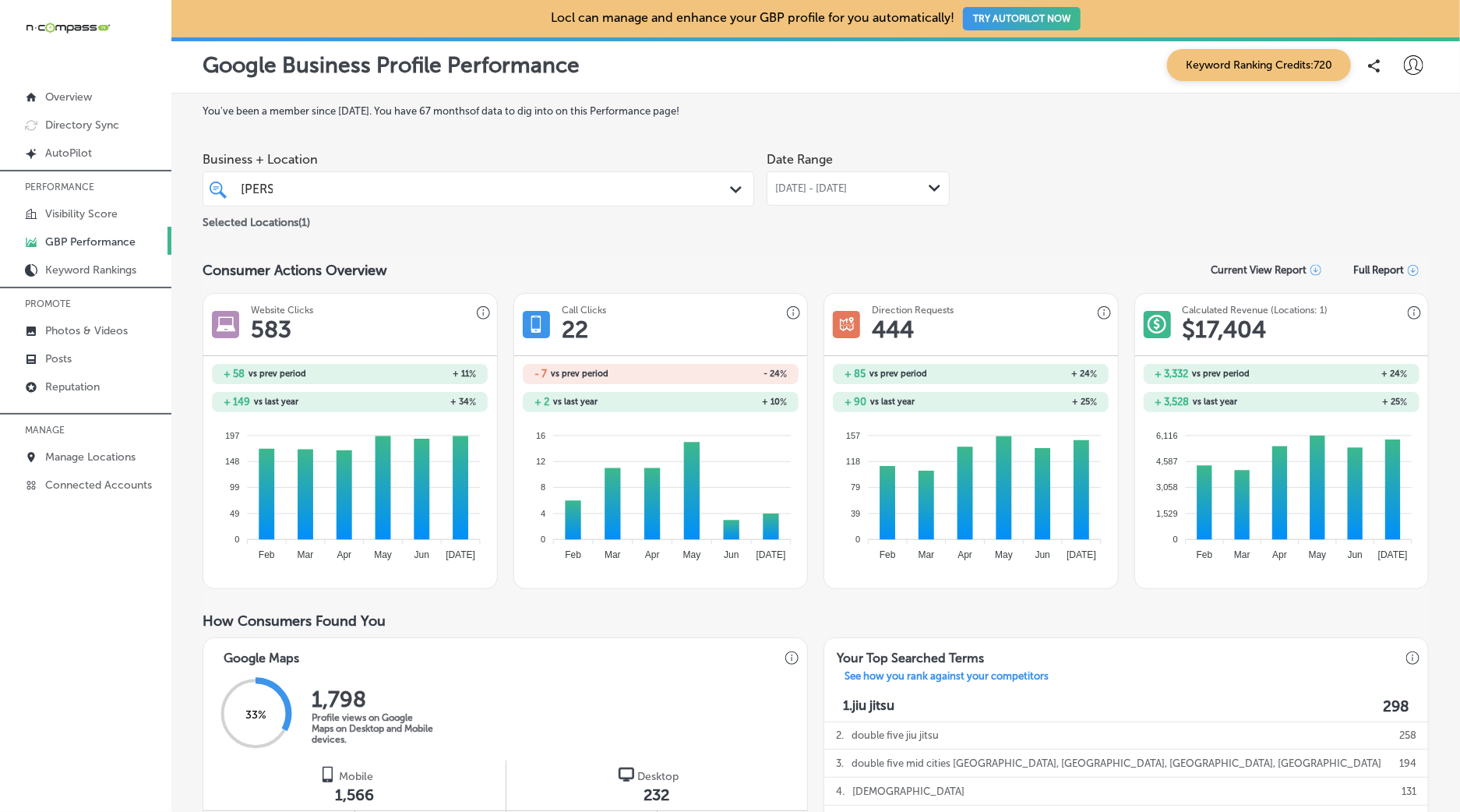
click at [847, 186] on span "[DATE] - [DATE]" at bounding box center [810, 189] width 72 height 13
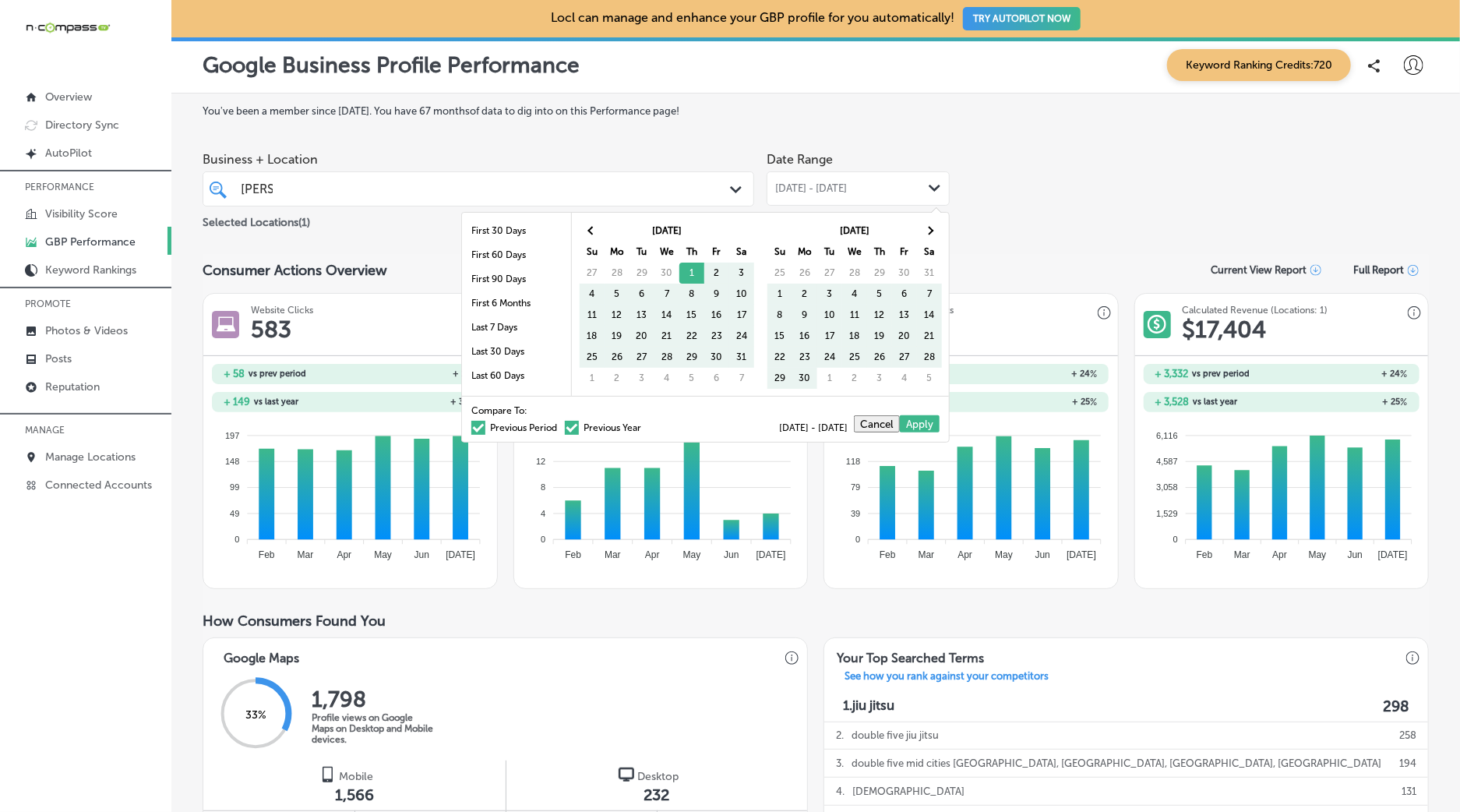
drag, startPoint x: 529, startPoint y: 430, endPoint x: 899, endPoint y: 386, distance: 372.6
click at [529, 430] on label "Previous Period" at bounding box center [514, 428] width 85 height 9
click at [561, 425] on input "Previous Period" at bounding box center [561, 425] width 0 height 0
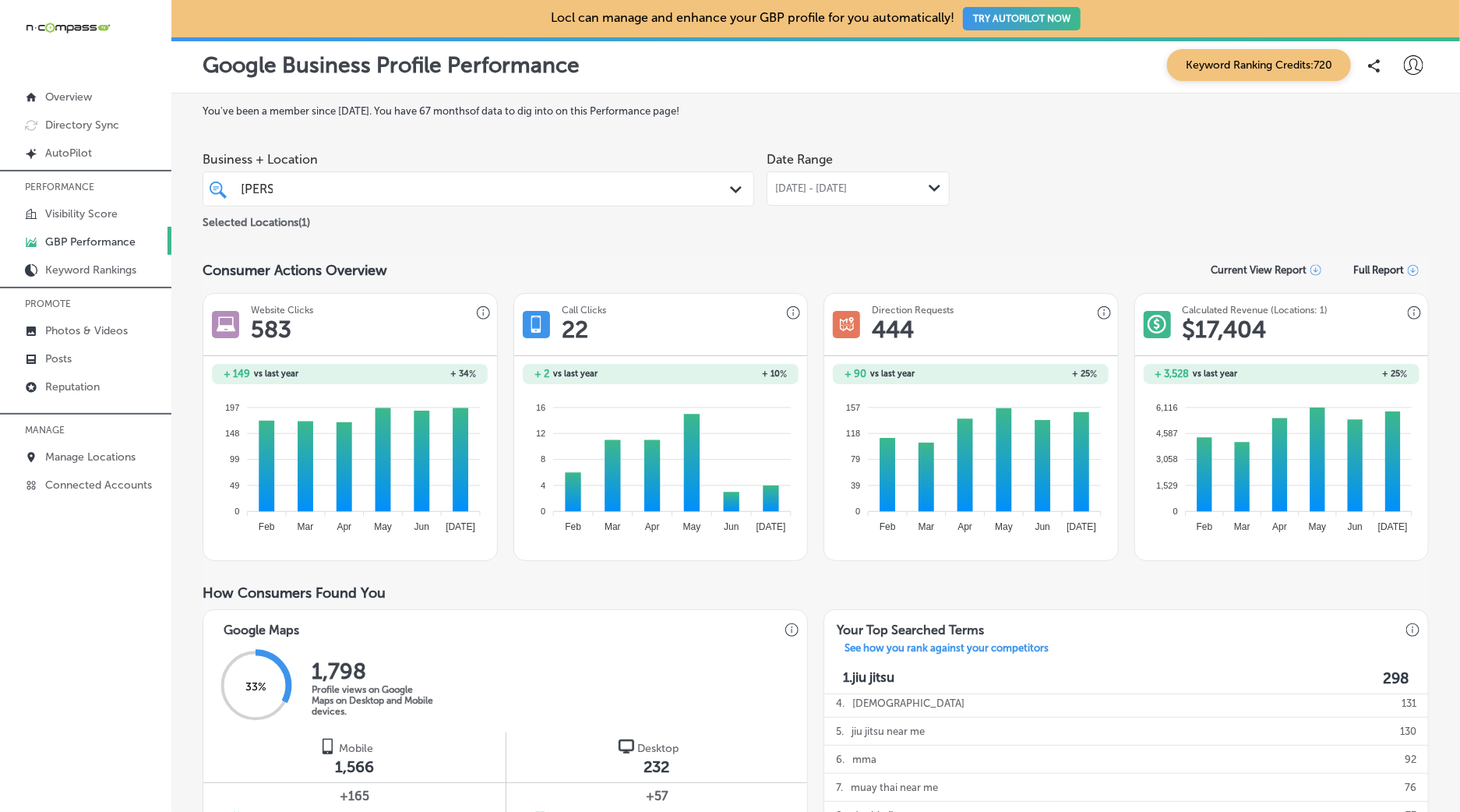
drag, startPoint x: 423, startPoint y: 200, endPoint x: 413, endPoint y: 202, distance: 10.2
click at [423, 200] on div "[PERSON_NAME] [PERSON_NAME]" at bounding box center [454, 188] width 431 height 21
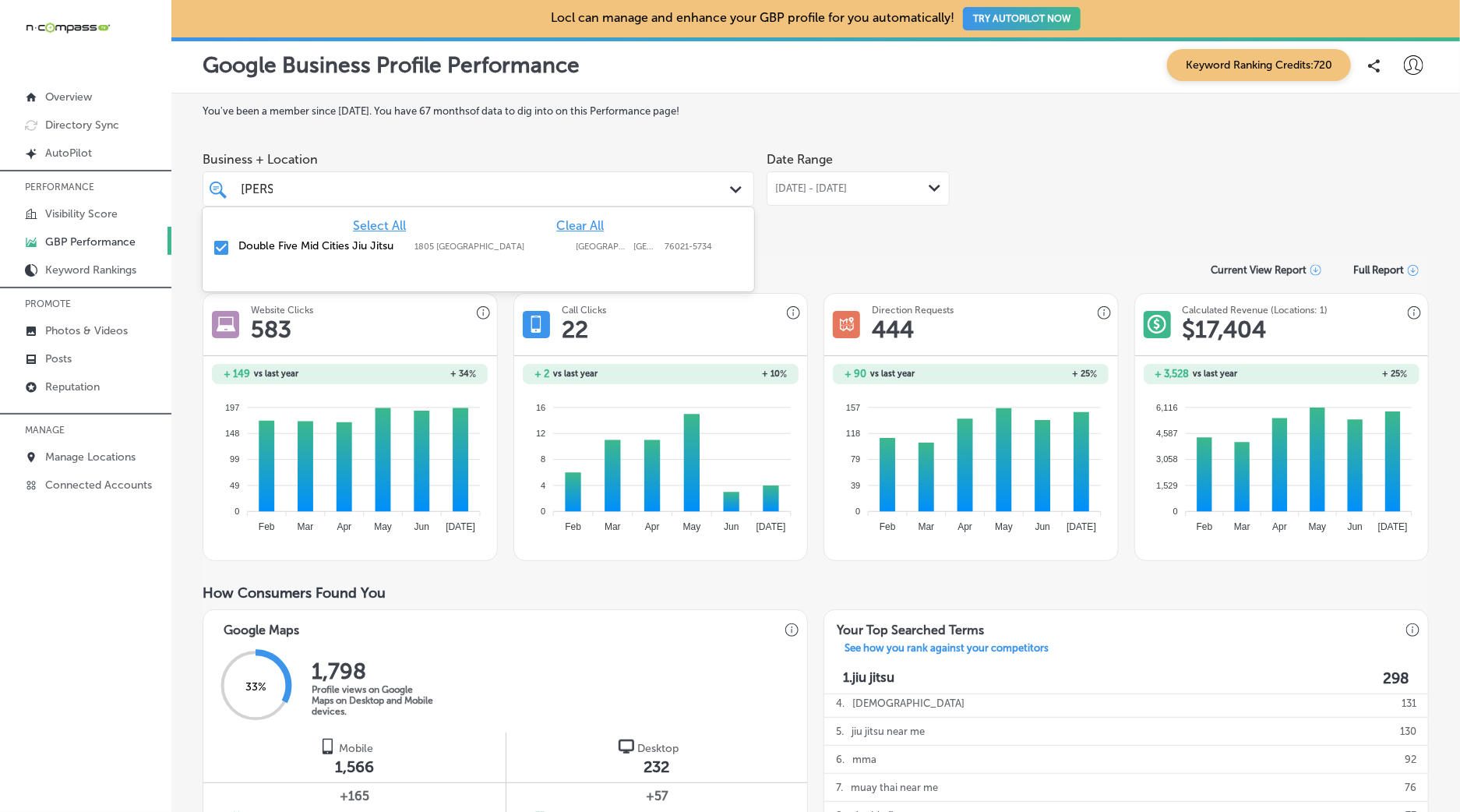
click at [240, 247] on label "Double Five Mid Cities Jiu Jitsu" at bounding box center [318, 245] width 161 height 14
type input "d"
drag, startPoint x: 332, startPoint y: 245, endPoint x: 988, endPoint y: 222, distance: 656.4
click at [334, 245] on label "[PERSON_NAME] RDHAP" at bounding box center [318, 245] width 161 height 14
click at [1127, 205] on div "Business + Location option [STREET_ADDRESS][PERSON_NAME]. option [STREET_ADDRES…" at bounding box center [816, 188] width 1227 height 87
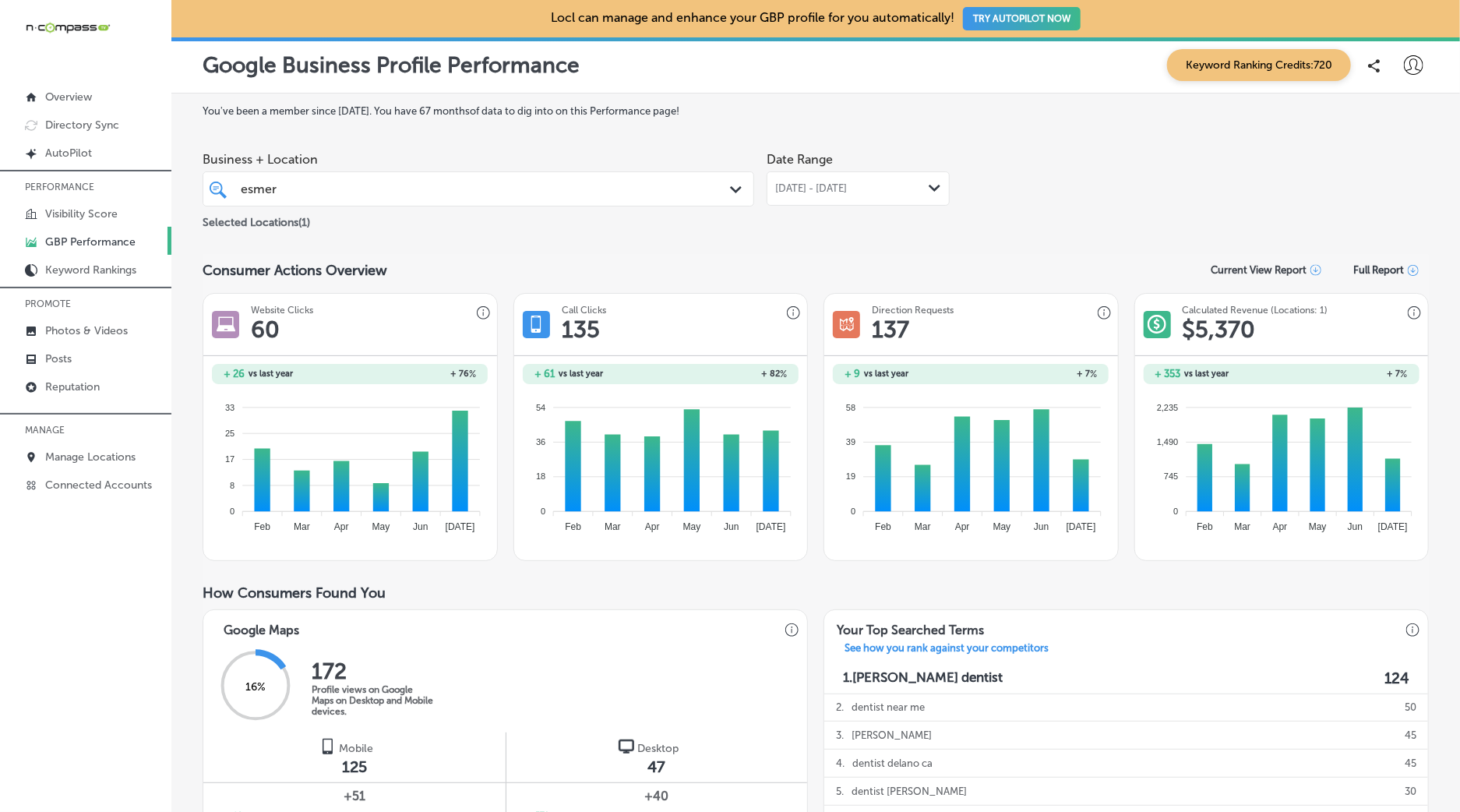
click at [823, 188] on span "[DATE] - [DATE]" at bounding box center [810, 189] width 72 height 13
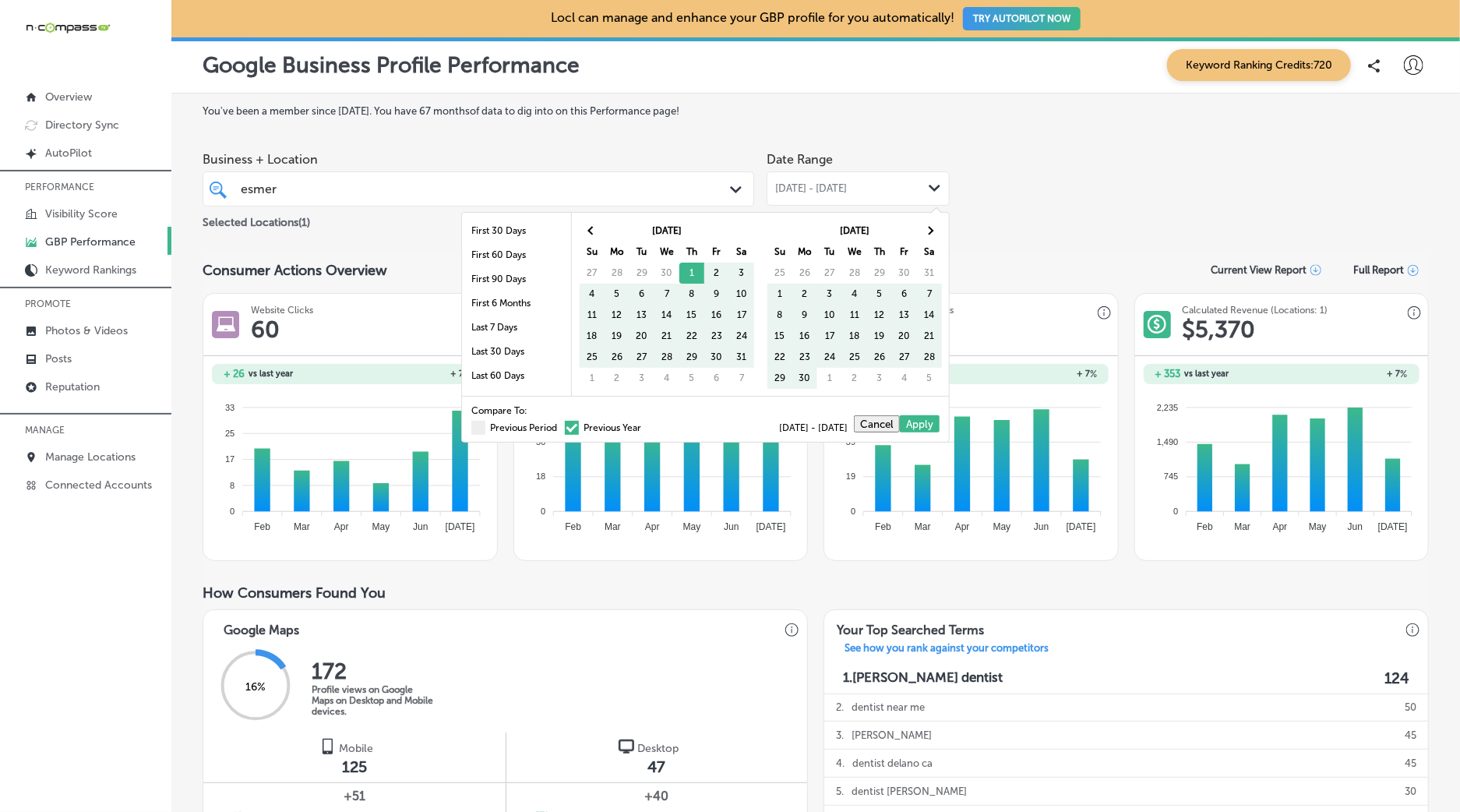
click at [502, 434] on div "Compare To: Previous Period Previous Year [DATE] - [DATE] Cancel Apply" at bounding box center [706, 419] width 487 height 46
click at [509, 430] on label "Previous Period" at bounding box center [514, 428] width 85 height 9
click at [561, 425] on input "Previous Period" at bounding box center [561, 425] width 0 height 0
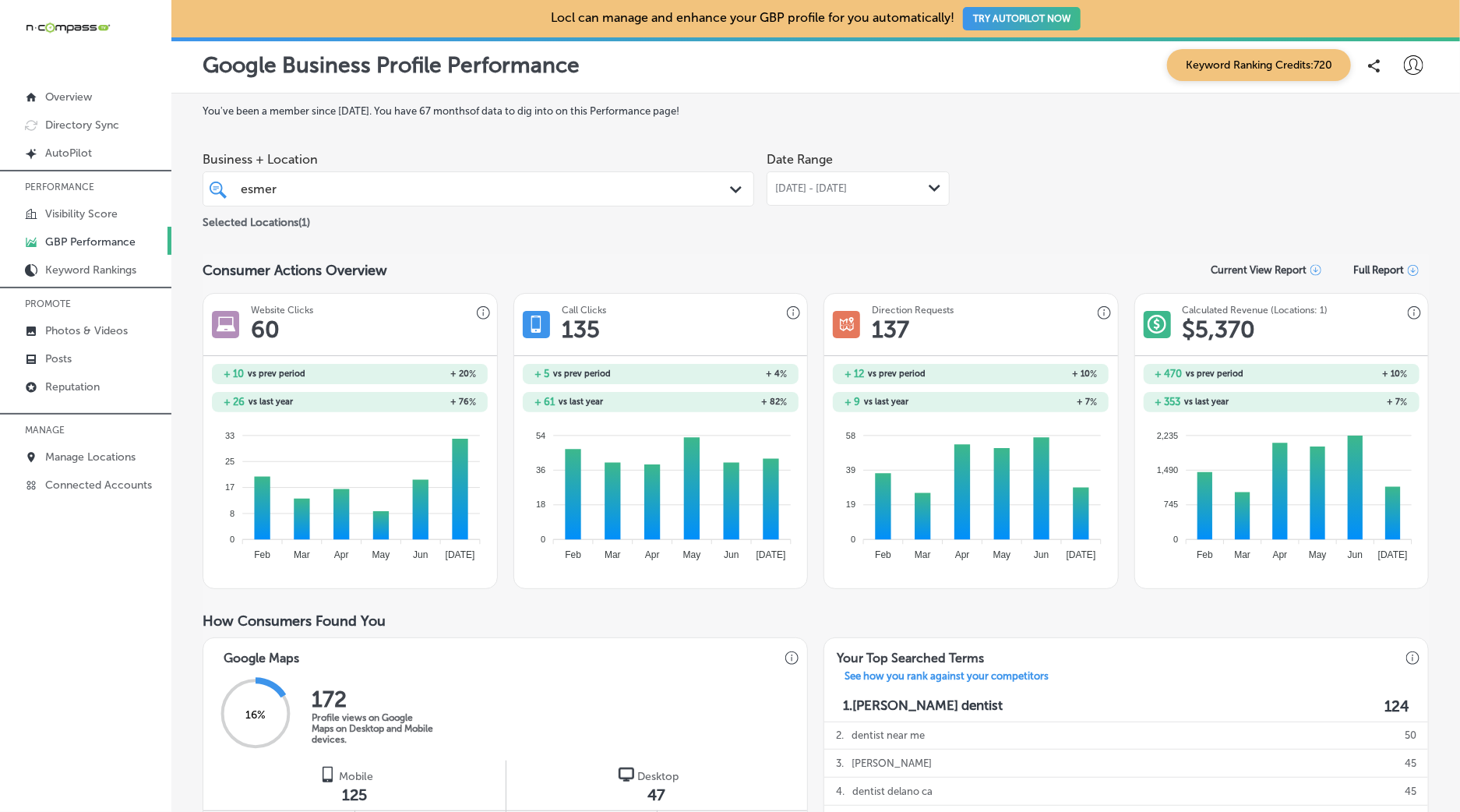
click at [903, 199] on div "[DATE] - [DATE] Path Created with Sketch." at bounding box center [859, 189] width 184 height 35
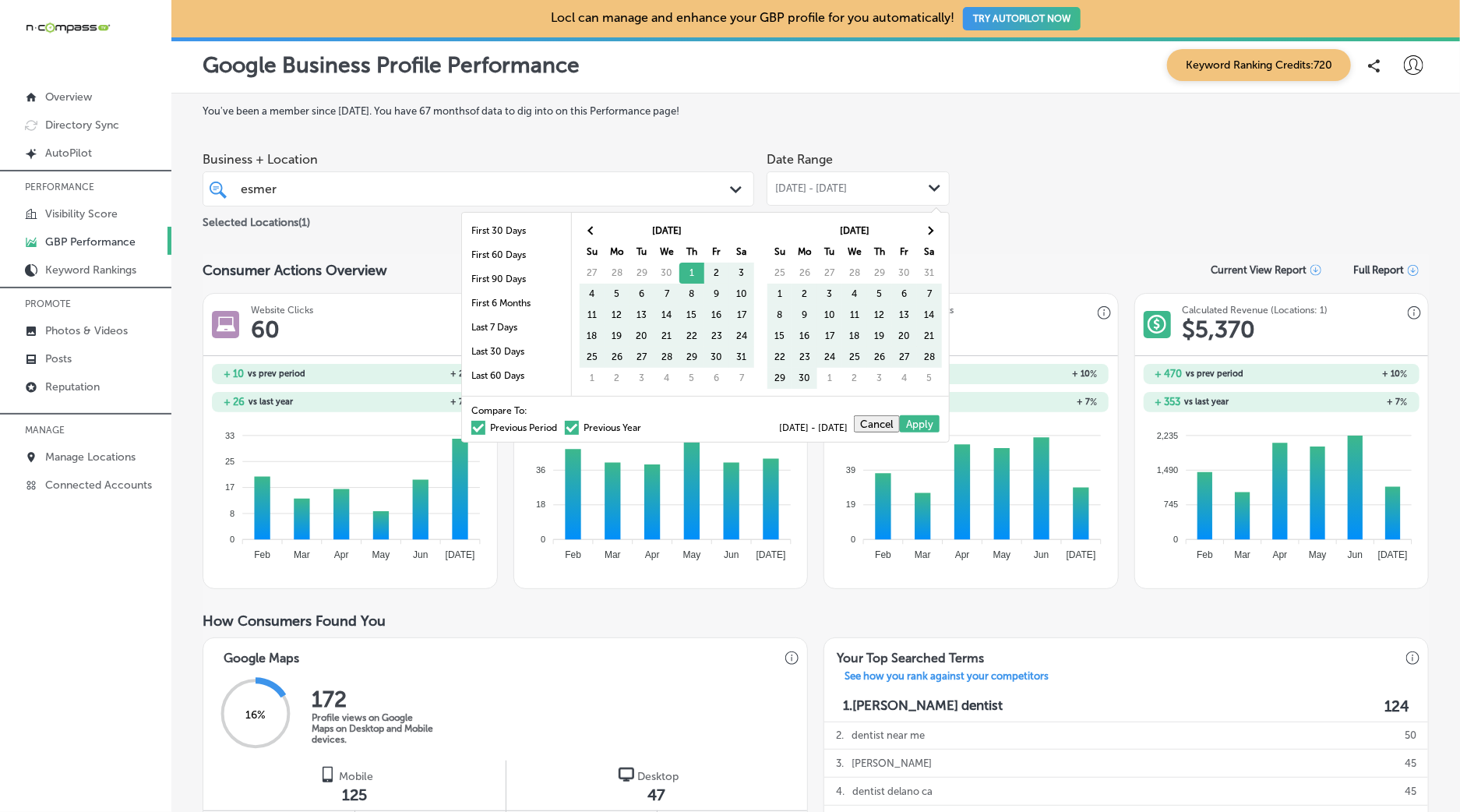
drag, startPoint x: 538, startPoint y: 430, endPoint x: 758, endPoint y: 347, distance: 235.1
click at [538, 430] on label "Previous Period" at bounding box center [514, 428] width 85 height 9
click at [561, 425] on input "Previous Period" at bounding box center [561, 425] width 0 height 0
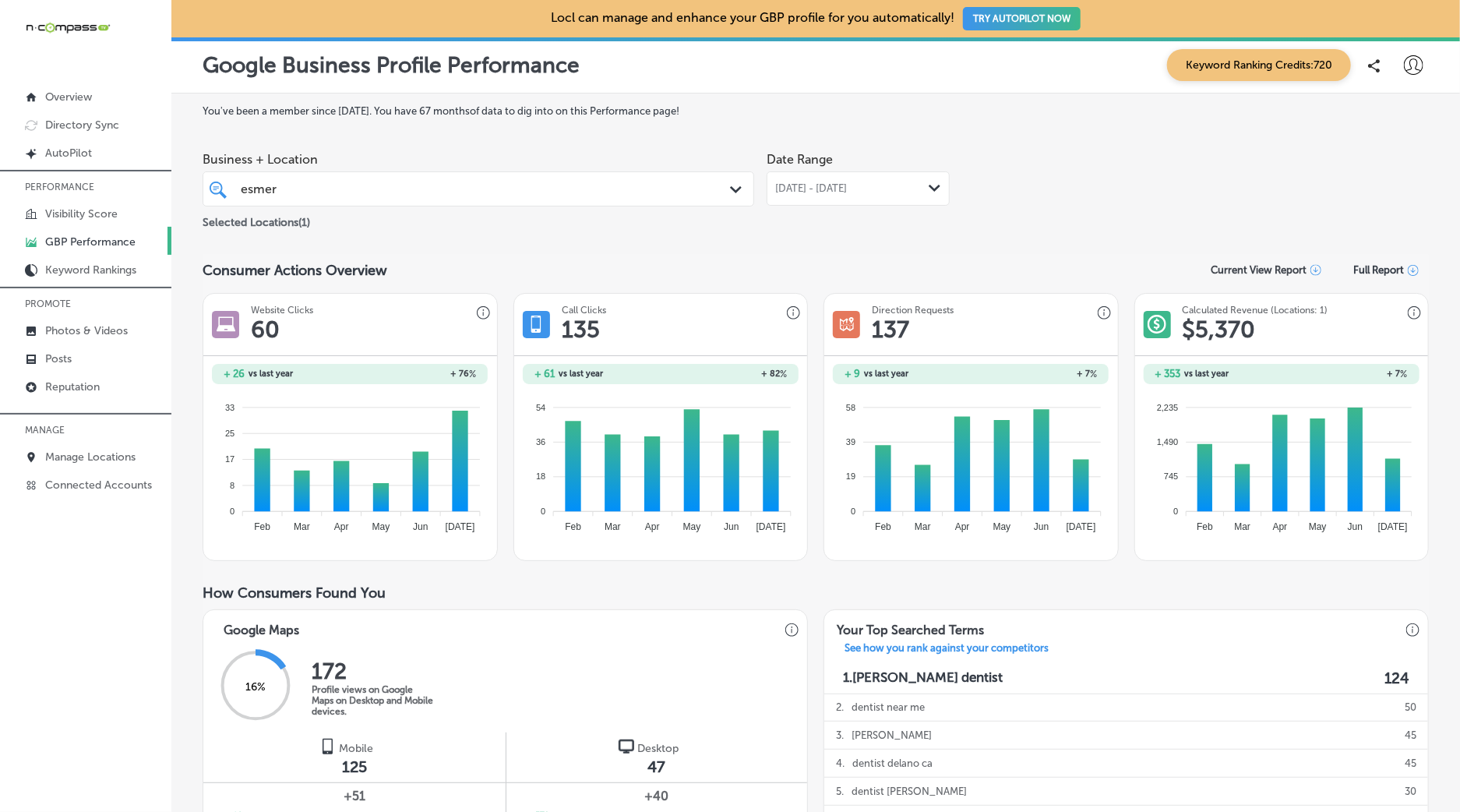
click at [511, 186] on div "[PERSON_NAME]" at bounding box center [454, 188] width 431 height 21
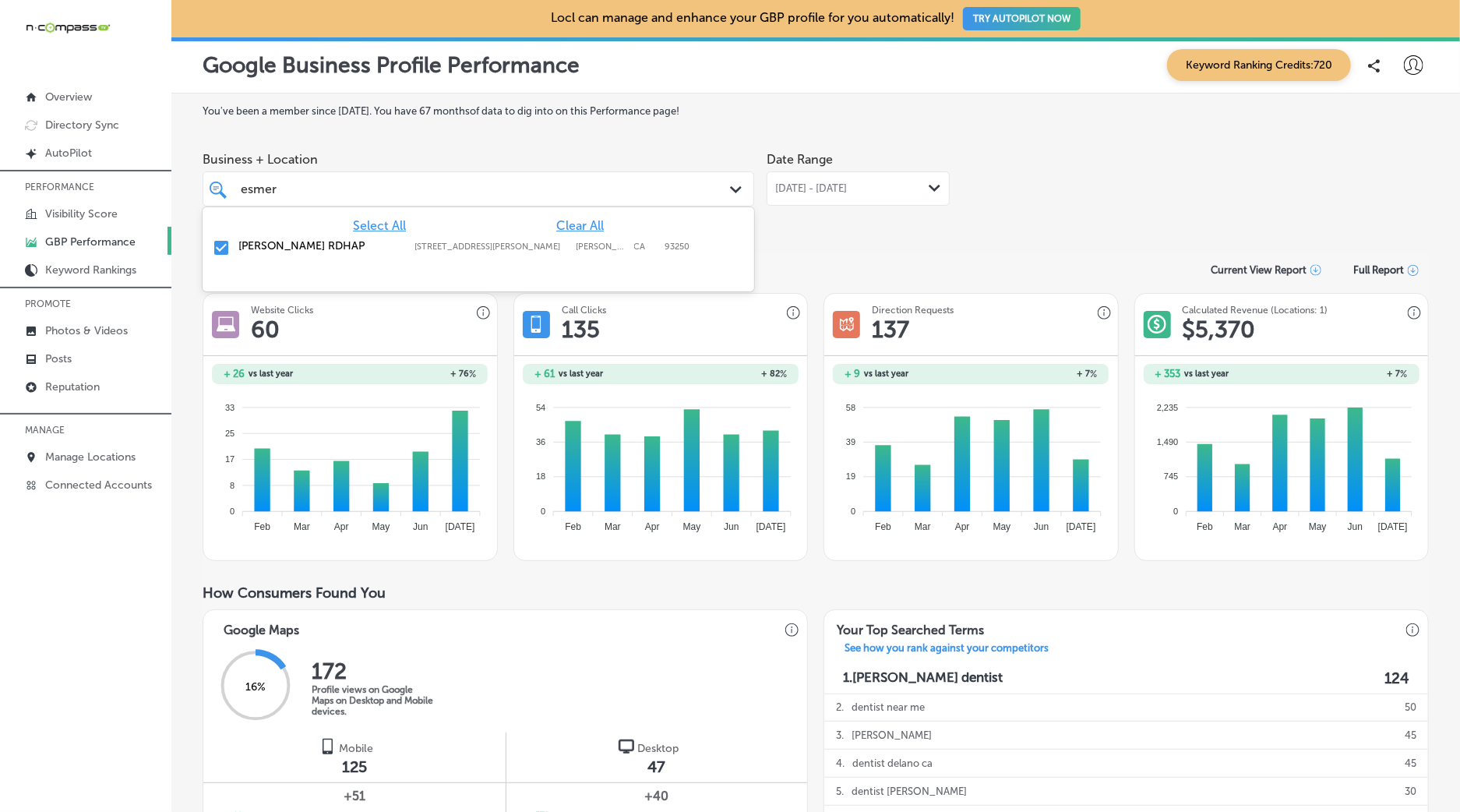
click at [565, 256] on div "[PERSON_NAME] RDHAP [STREET_ADDRESS][GEOGRAPHIC_DATA][PERSON_NAME][PERSON_NAME]…" at bounding box center [478, 248] width 539 height 25
type input "e"
click at [490, 255] on div "[PERSON_NAME]'s Pizzeria [STREET_ADDRESS][PERSON_NAME] [STREET_ADDRESS][PERSON_…" at bounding box center [478, 248] width 539 height 25
click at [1176, 289] on section "Consumer Actions Overview Current View Report Full Report Website Clicks 60 + 2…" at bounding box center [816, 407] width 1227 height 306
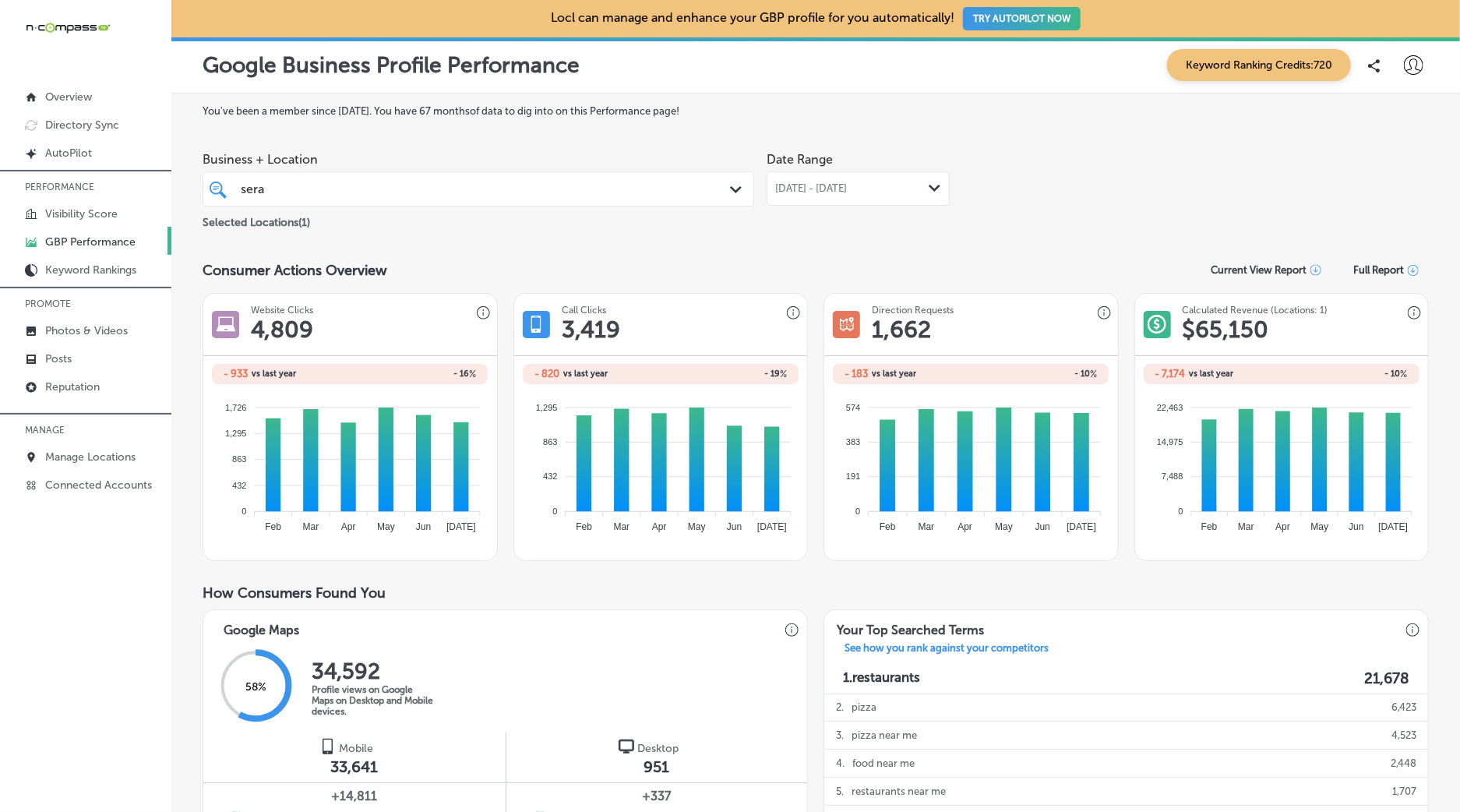
click at [856, 201] on div "[DATE] - [DATE] Path Created with Sketch." at bounding box center [859, 189] width 184 height 35
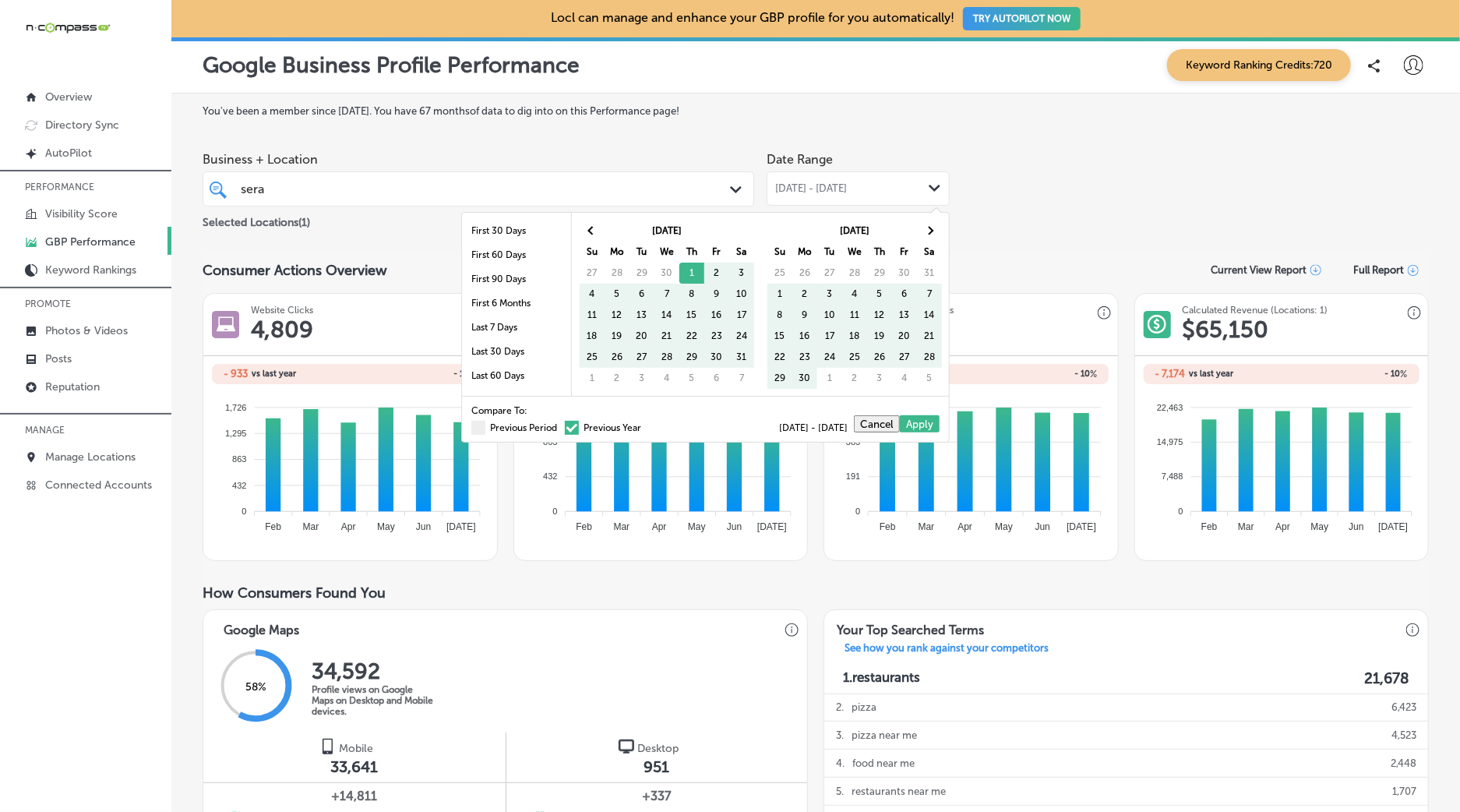
click at [521, 411] on span "Compare To:" at bounding box center [500, 411] width 56 height 9
drag, startPoint x: 525, startPoint y: 424, endPoint x: 823, endPoint y: 366, distance: 303.6
click at [526, 424] on label "Previous Period" at bounding box center [514, 428] width 85 height 9
click at [561, 425] on input "Previous Period" at bounding box center [561, 425] width 0 height 0
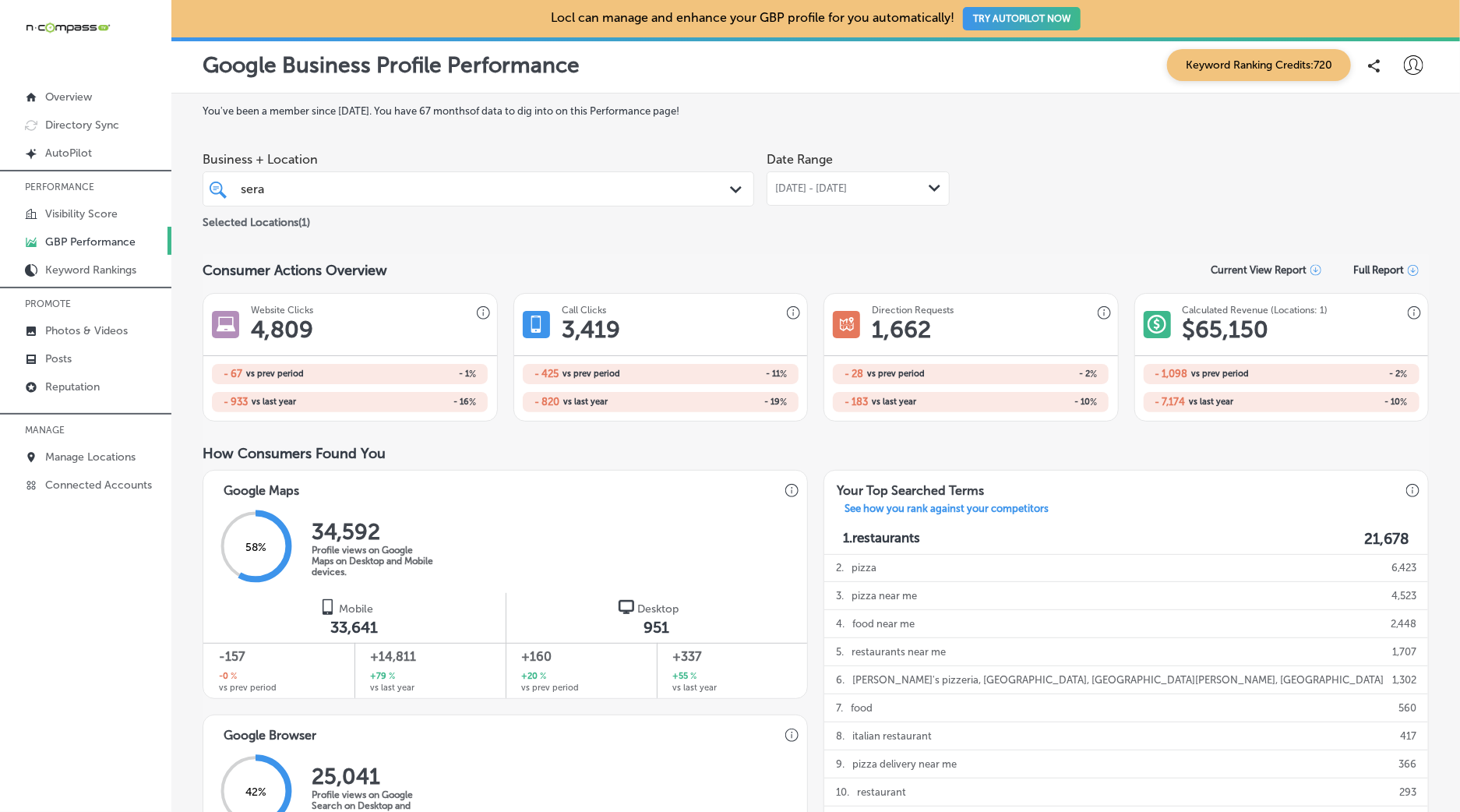
drag, startPoint x: 1125, startPoint y: 263, endPoint x: 1099, endPoint y: 223, distance: 47.7
click at [1125, 263] on div "Consumer Actions Overview Current View Report Full Report" at bounding box center [816, 269] width 1227 height 30
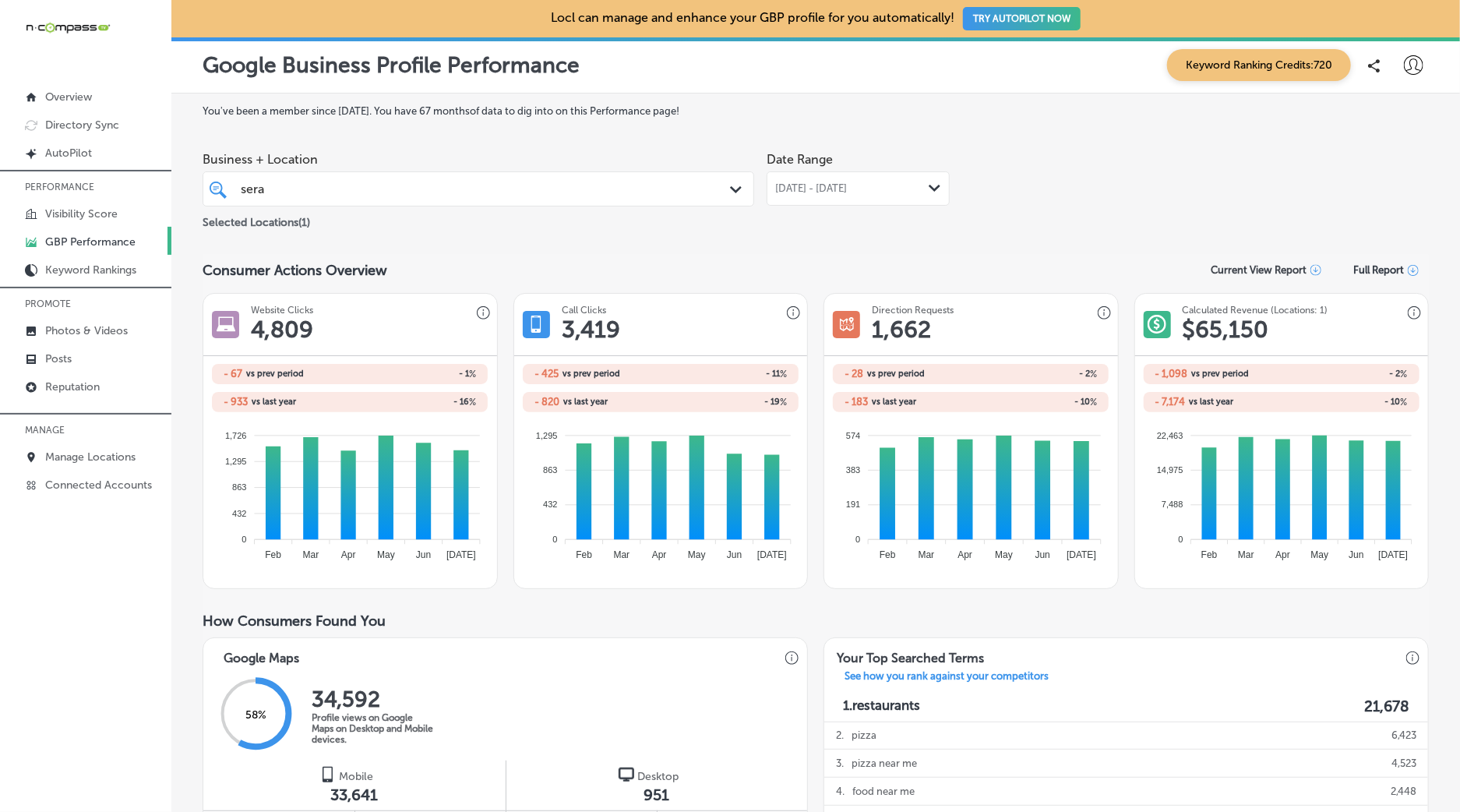
click at [853, 195] on div "[DATE] - [DATE] Path Created with Sketch." at bounding box center [859, 189] width 184 height 35
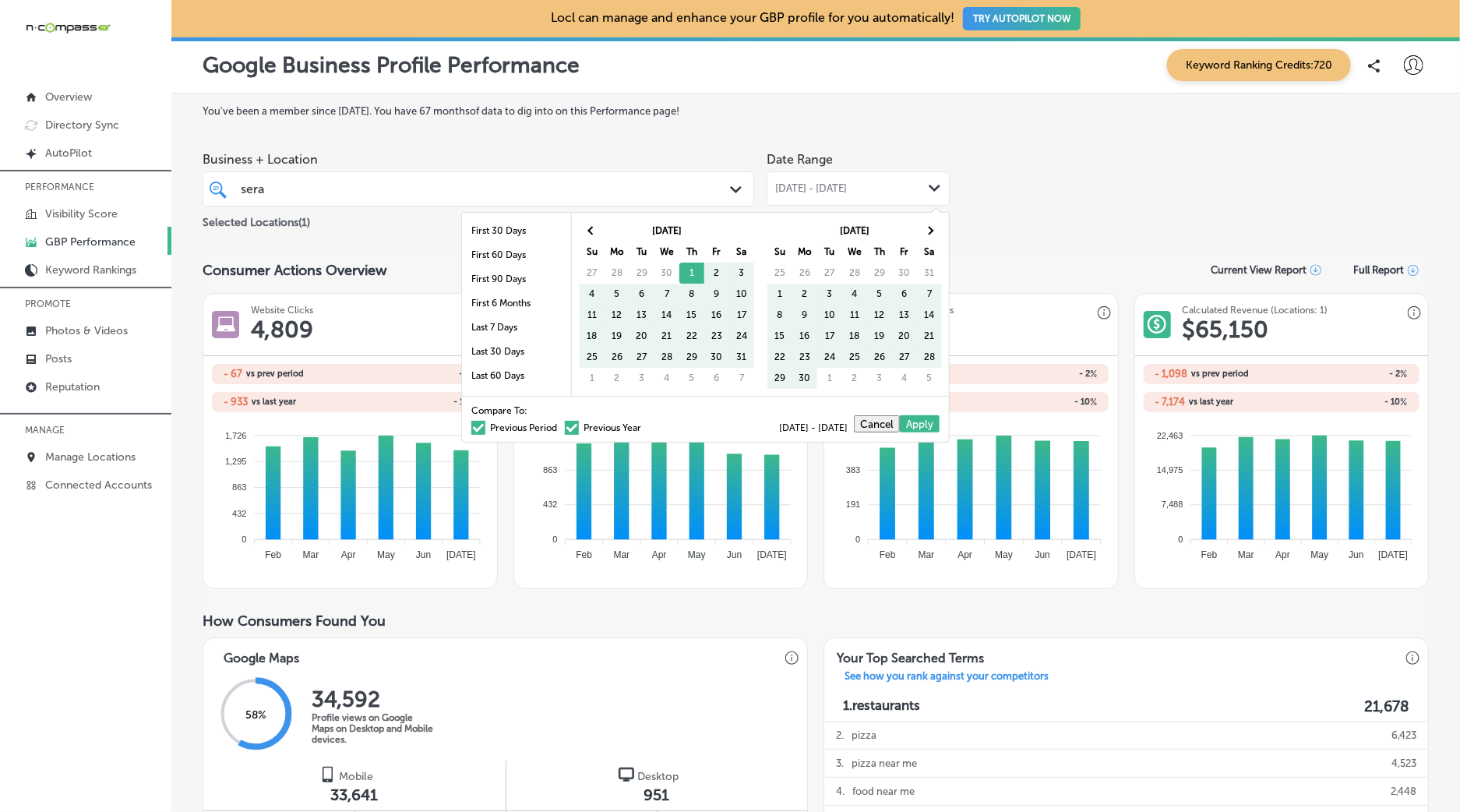
click at [522, 430] on label "Previous Period" at bounding box center [514, 428] width 85 height 9
click at [561, 425] on input "Previous Period" at bounding box center [561, 425] width 0 height 0
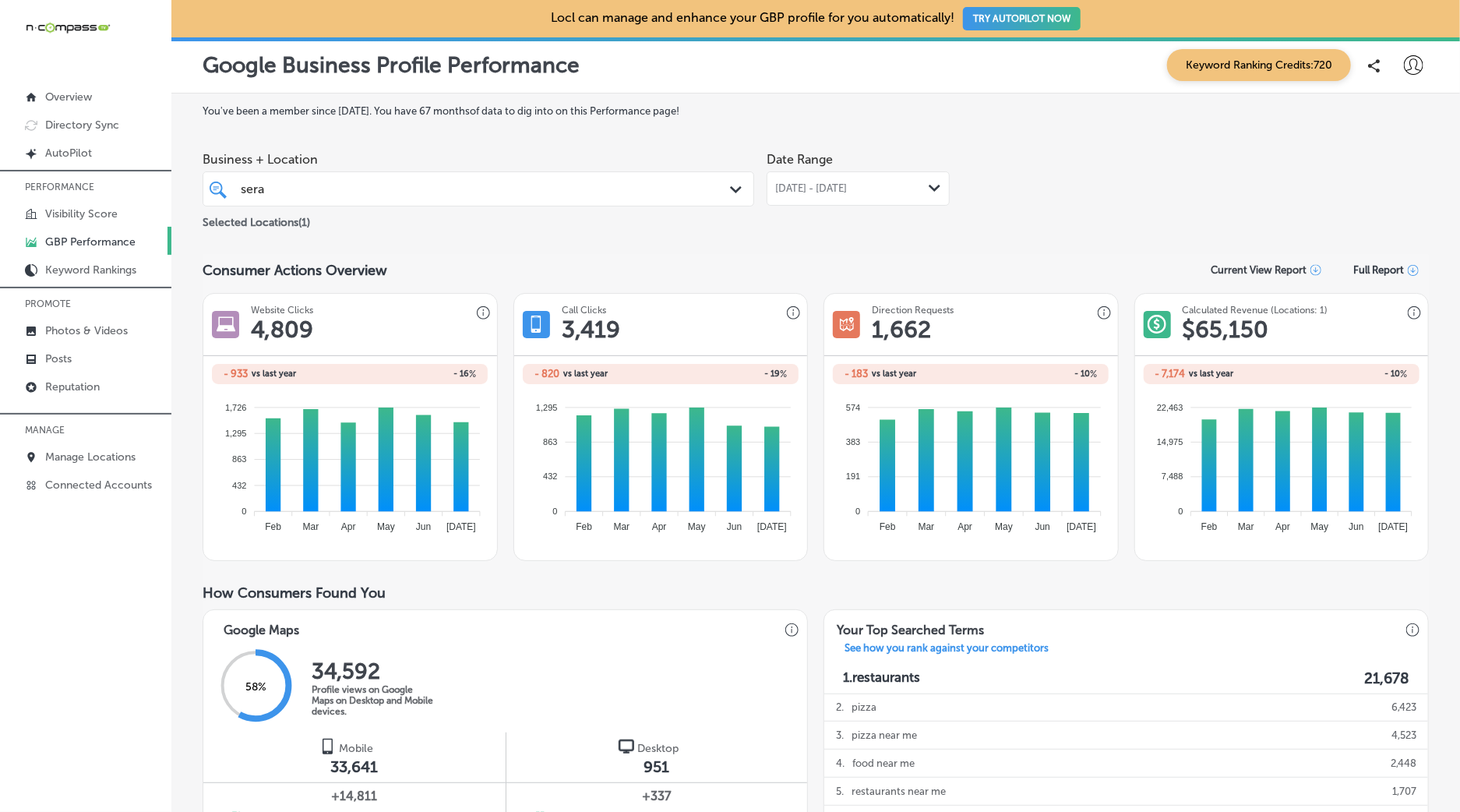
click at [522, 188] on div "sera sera" at bounding box center [454, 188] width 431 height 21
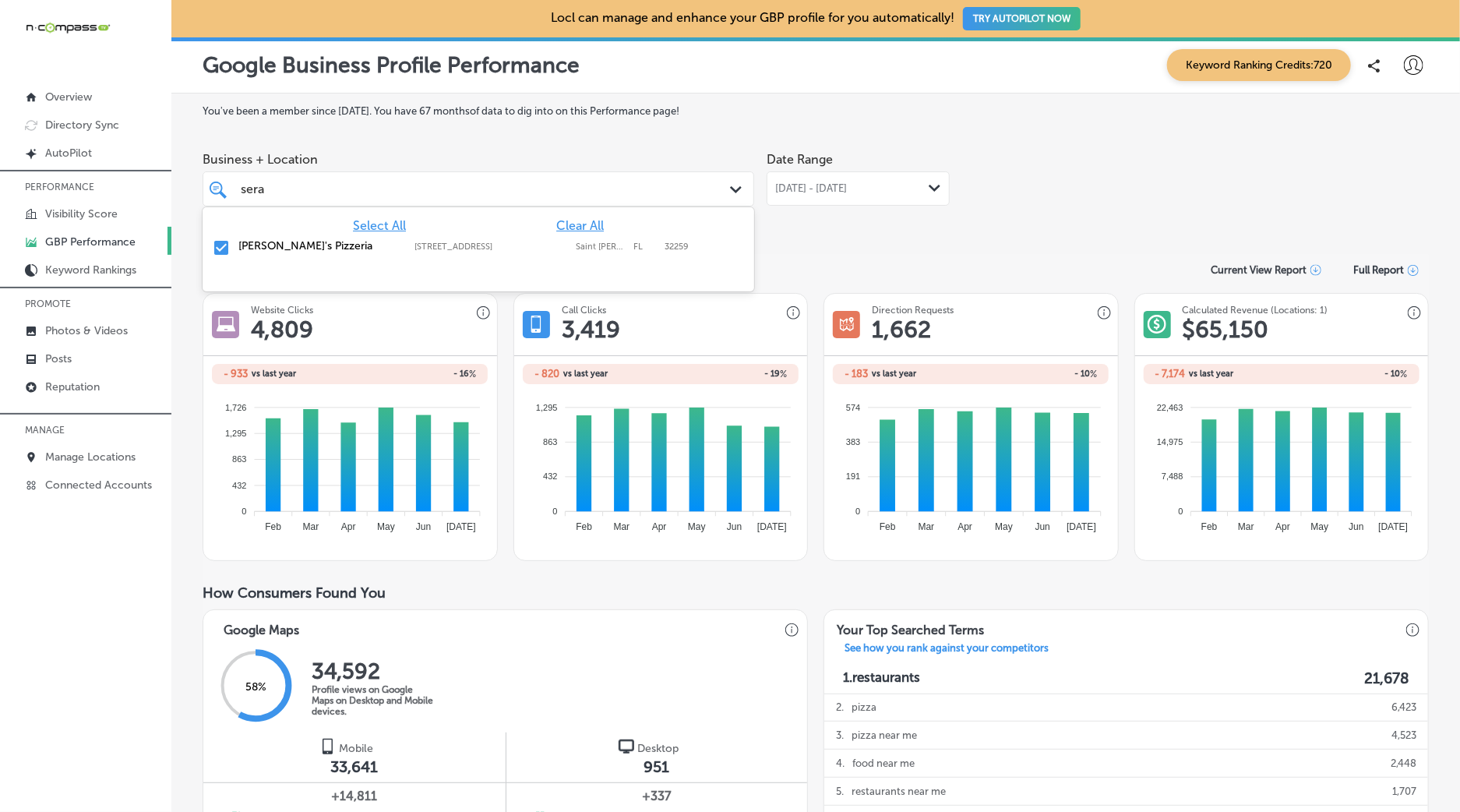
click at [253, 249] on label "[PERSON_NAME]'s Pizzeria" at bounding box center [318, 245] width 161 height 14
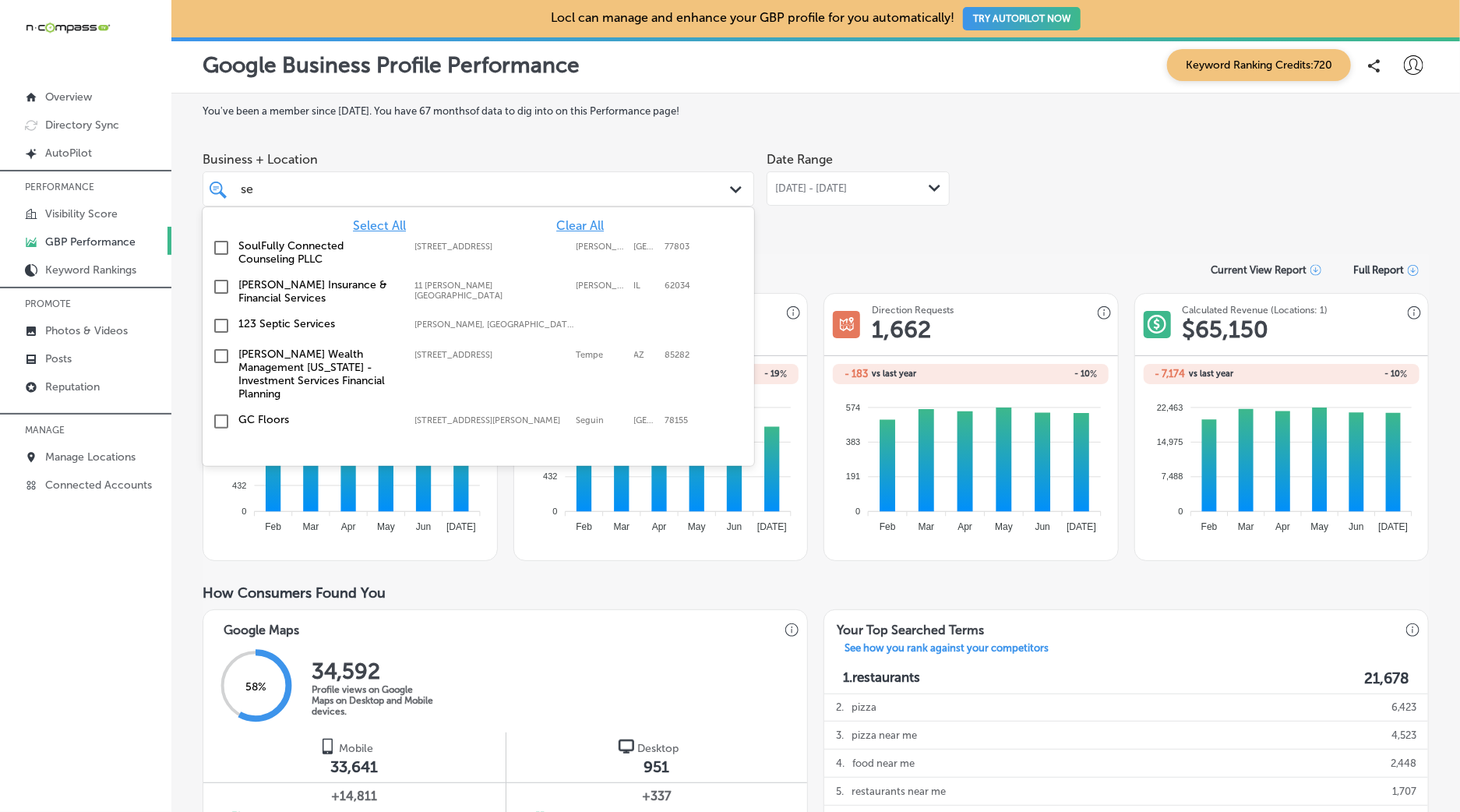
type input "s"
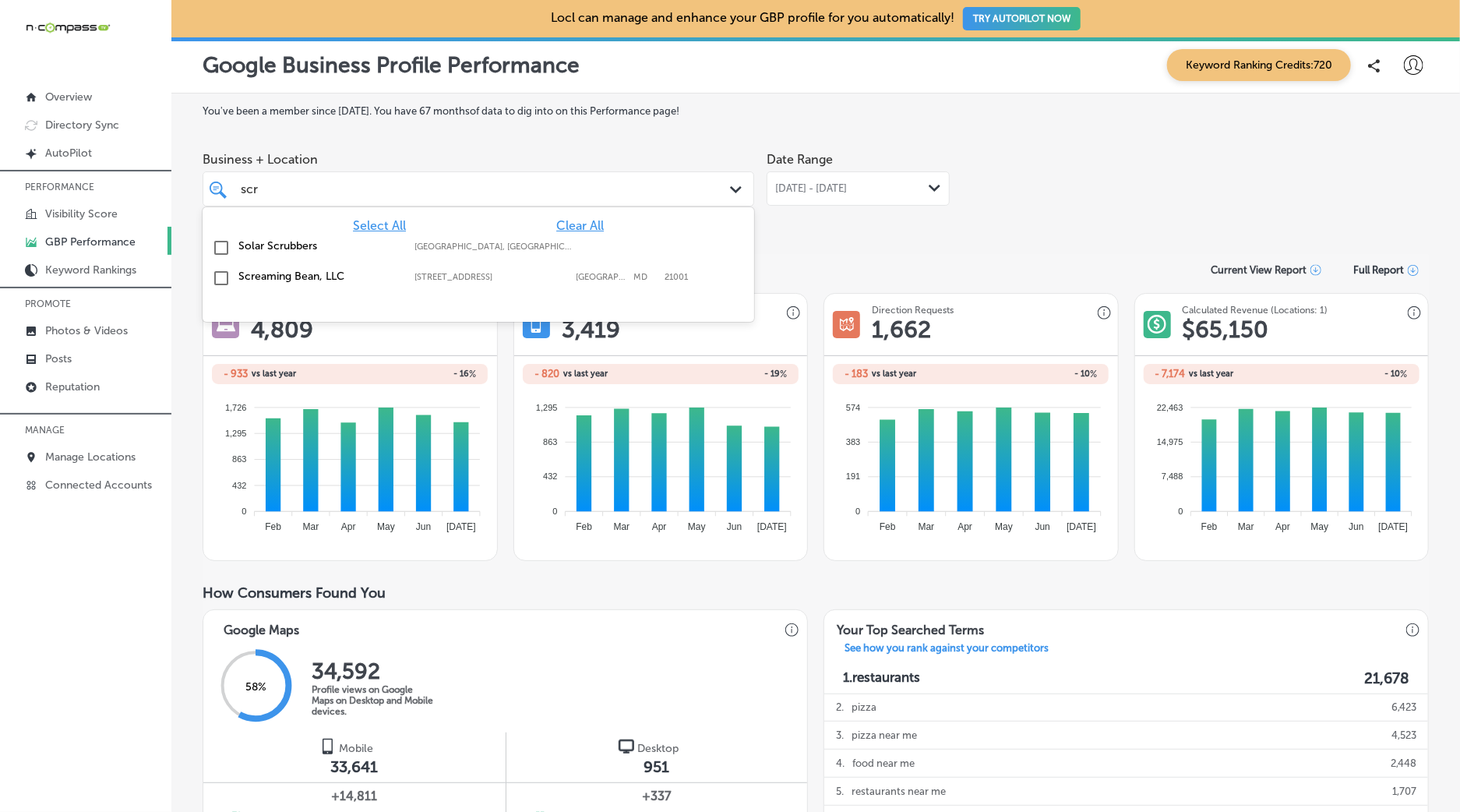
click at [348, 292] on div "Screaming Bean, LLC [STREET_ADDRESS][GEOGRAPHIC_DATA][STREET_ADDRESS]" at bounding box center [478, 278] width 551 height 30
type input "scr"
click at [827, 257] on div "Consumer Actions Overview Current View Report Full Report" at bounding box center [816, 269] width 1227 height 30
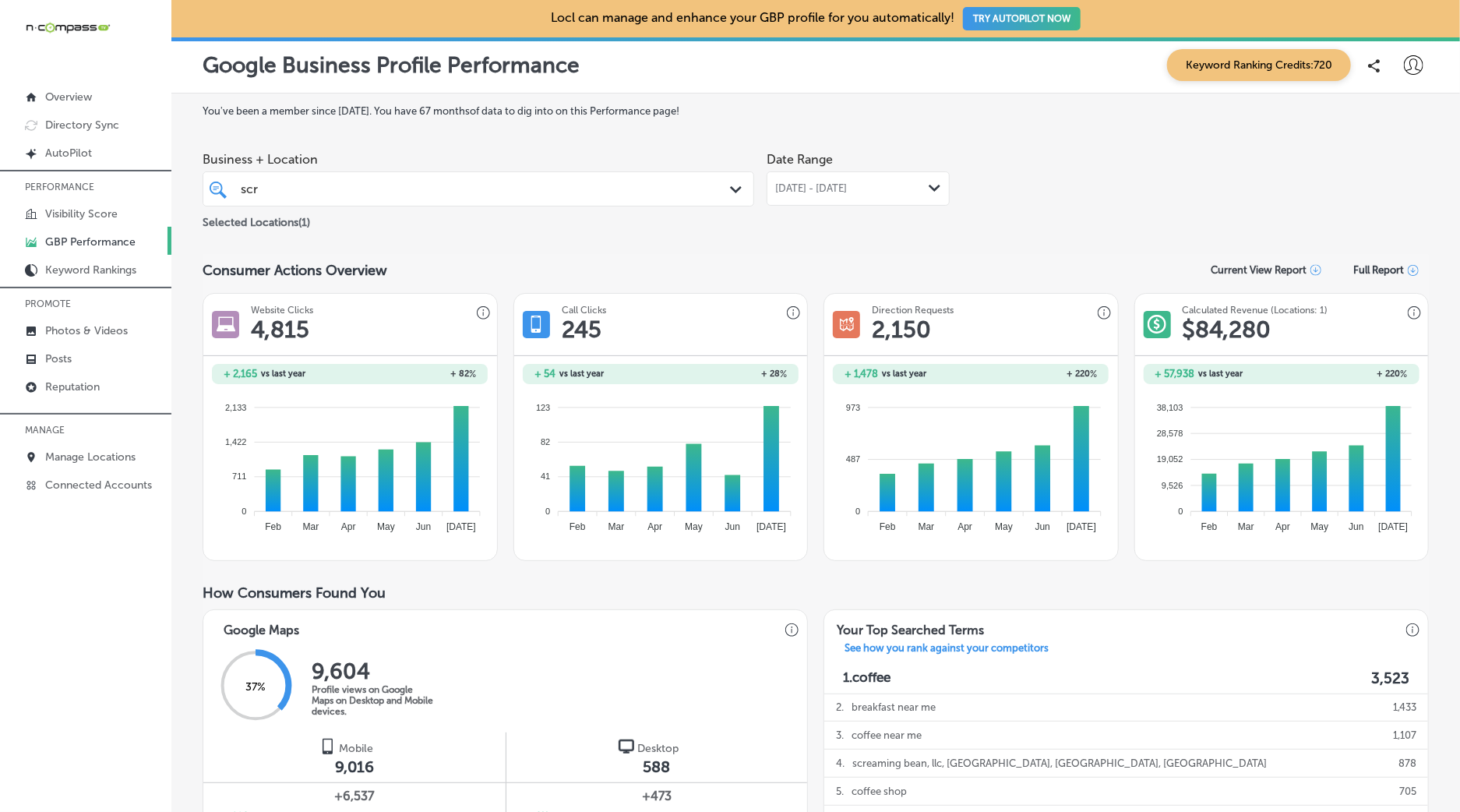
drag, startPoint x: 861, startPoint y: 193, endPoint x: 850, endPoint y: 214, distance: 23.7
click at [847, 193] on span "[DATE] - [DATE]" at bounding box center [810, 189] width 72 height 13
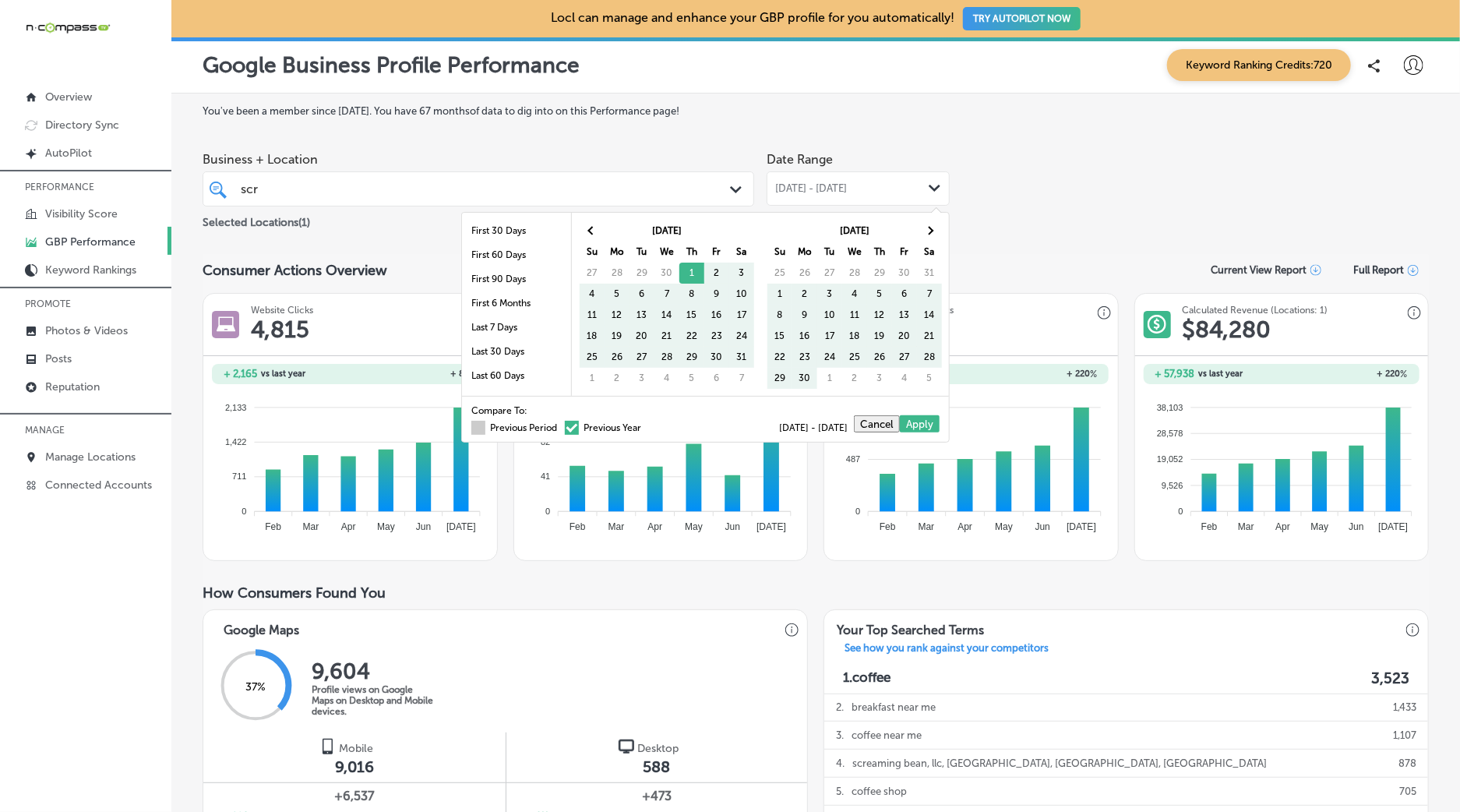
click at [519, 425] on label "Previous Period" at bounding box center [514, 428] width 85 height 9
click at [561, 425] on input "Previous Period" at bounding box center [561, 425] width 0 height 0
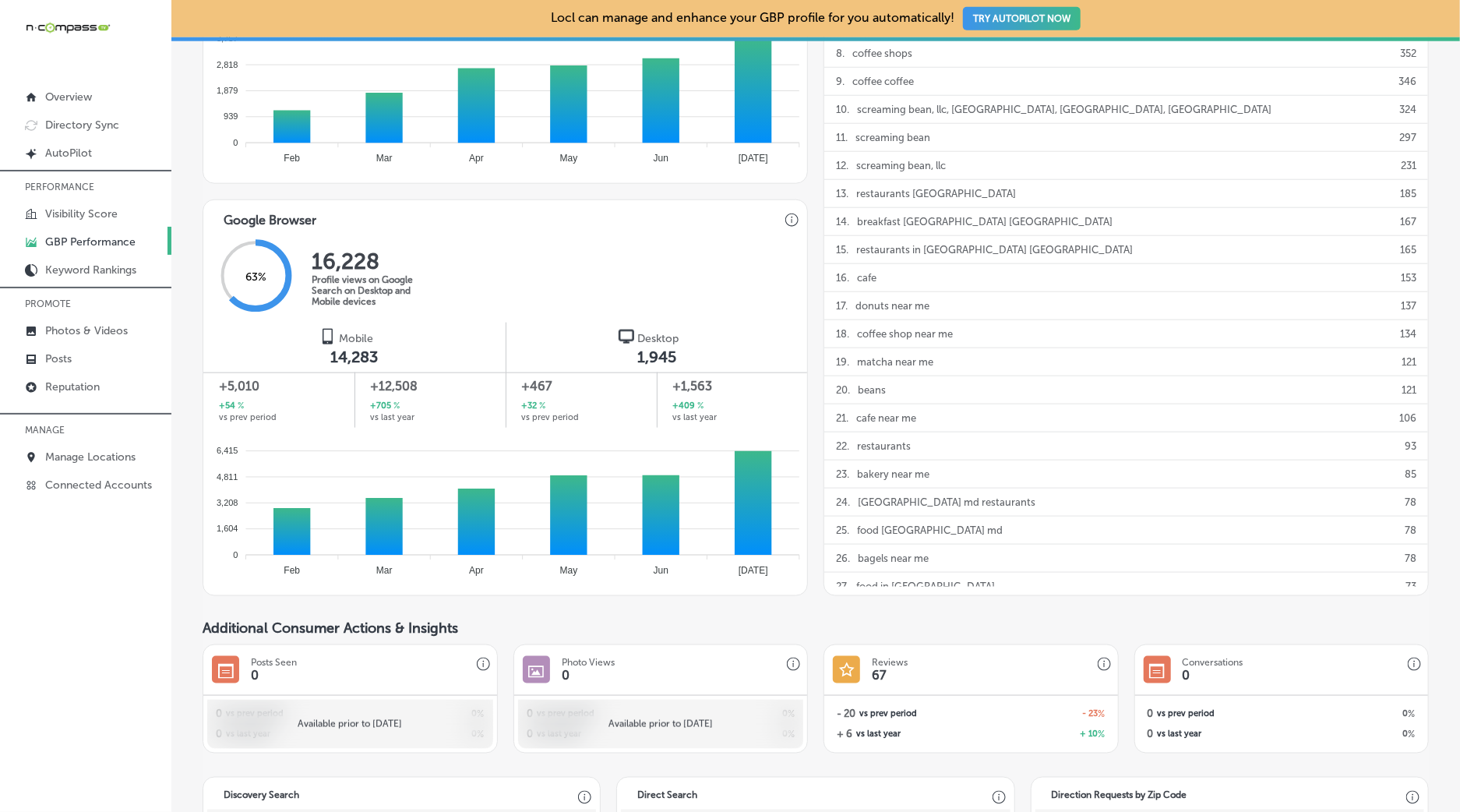
scroll to position [851, 0]
